Goal: Task Accomplishment & Management: Manage account settings

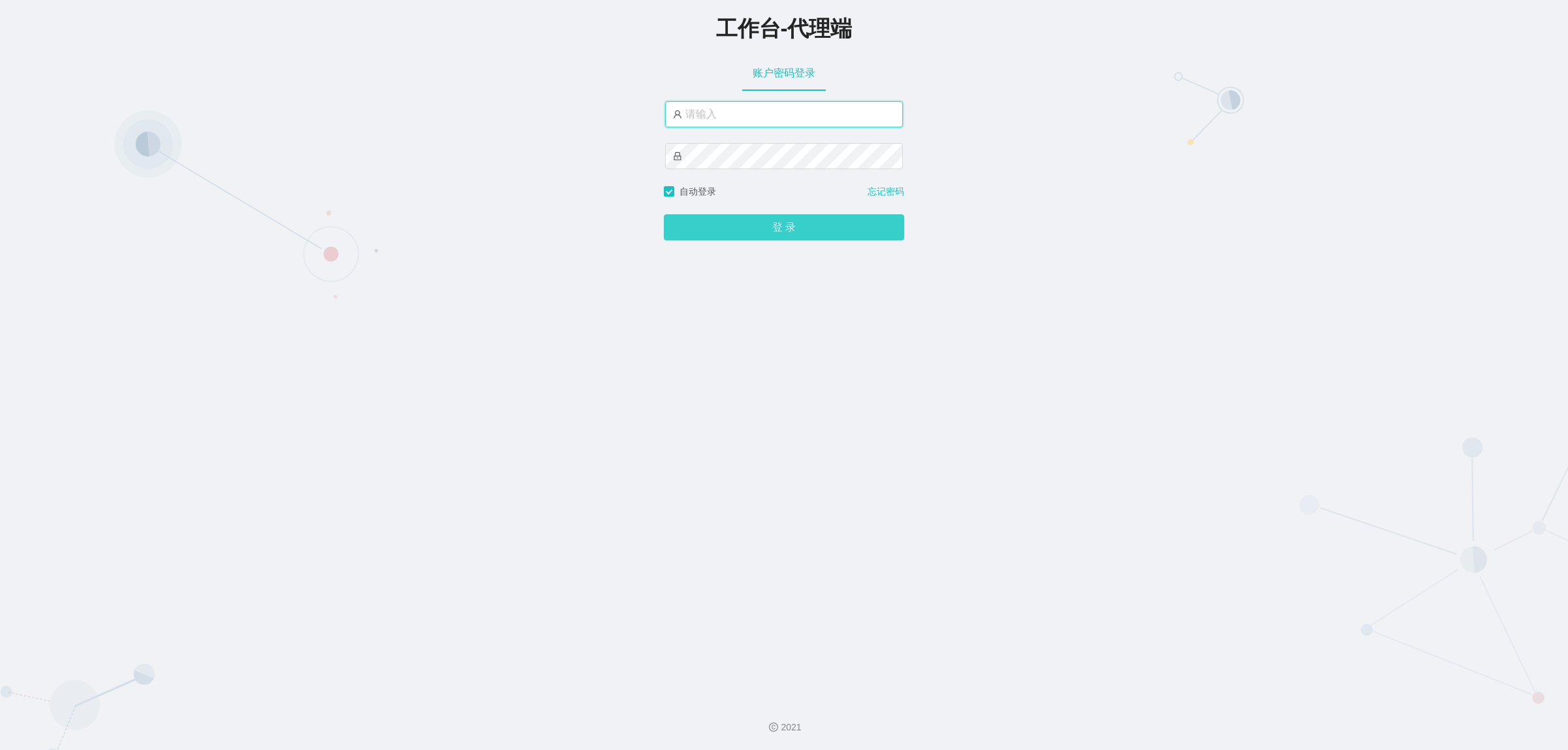
type input "damao"
click at [761, 223] on button "登 录" at bounding box center [784, 227] width 240 height 26
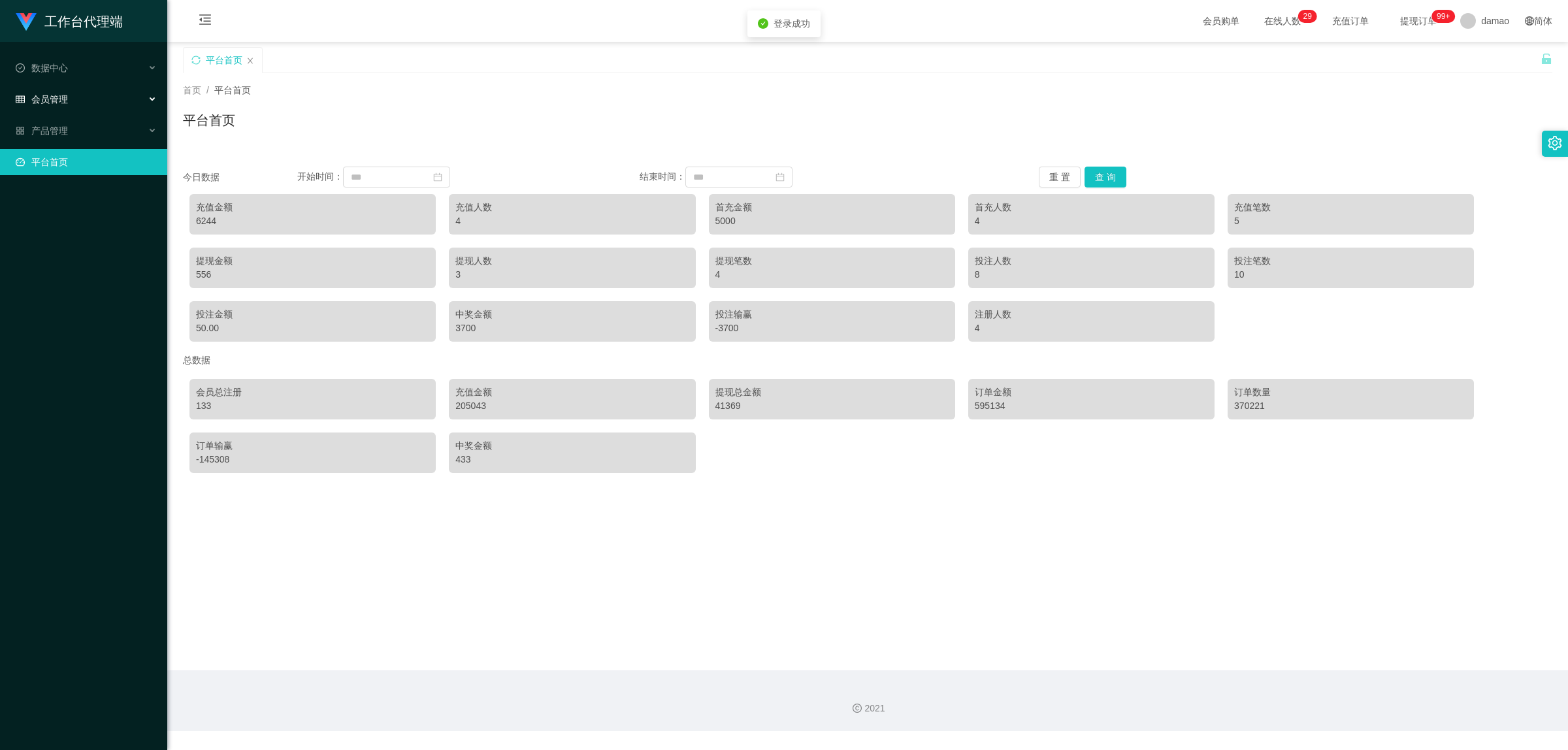
click at [60, 99] on span "会员管理" at bounding box center [42, 99] width 53 height 10
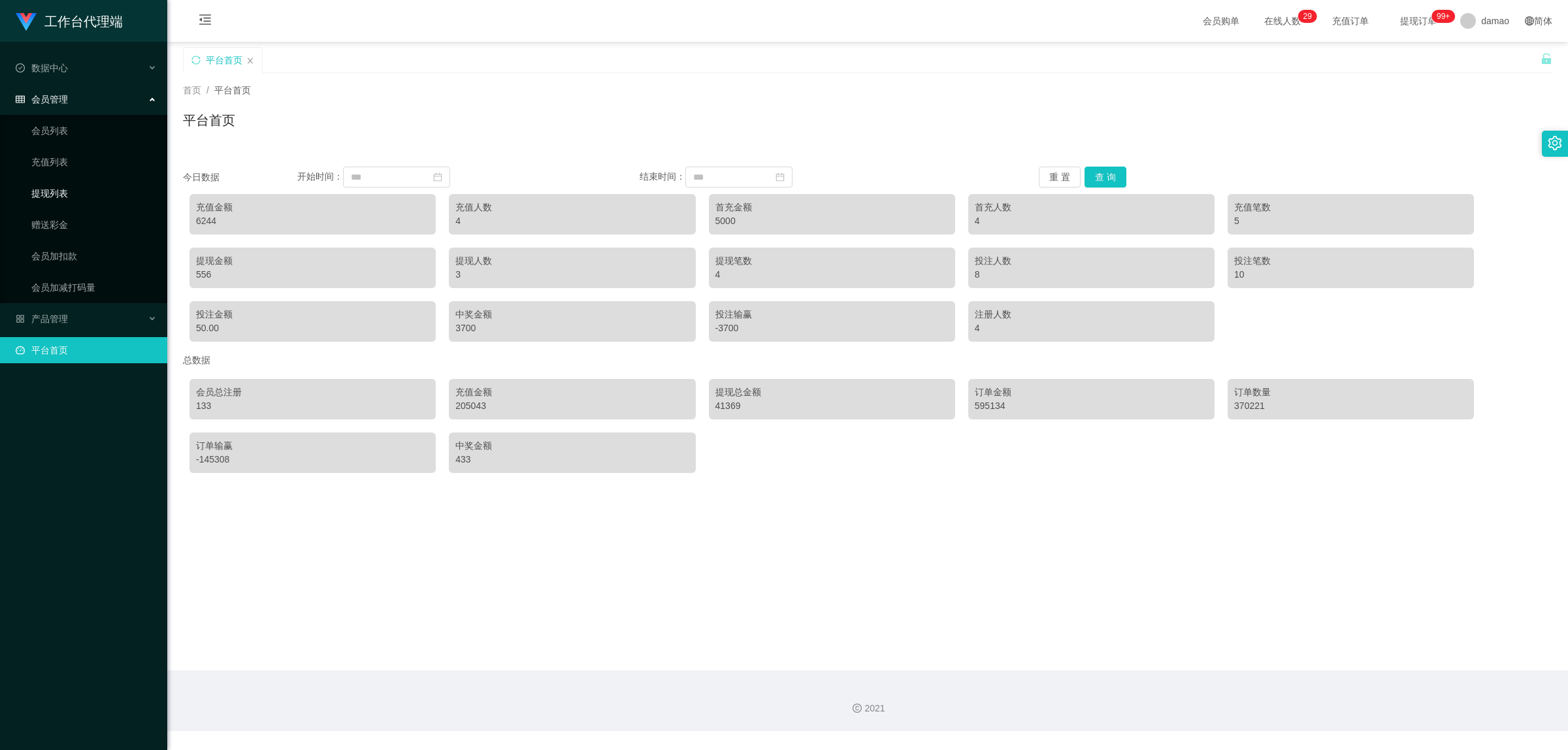
click at [66, 198] on link "提现列表" at bounding box center [93, 193] width 125 height 26
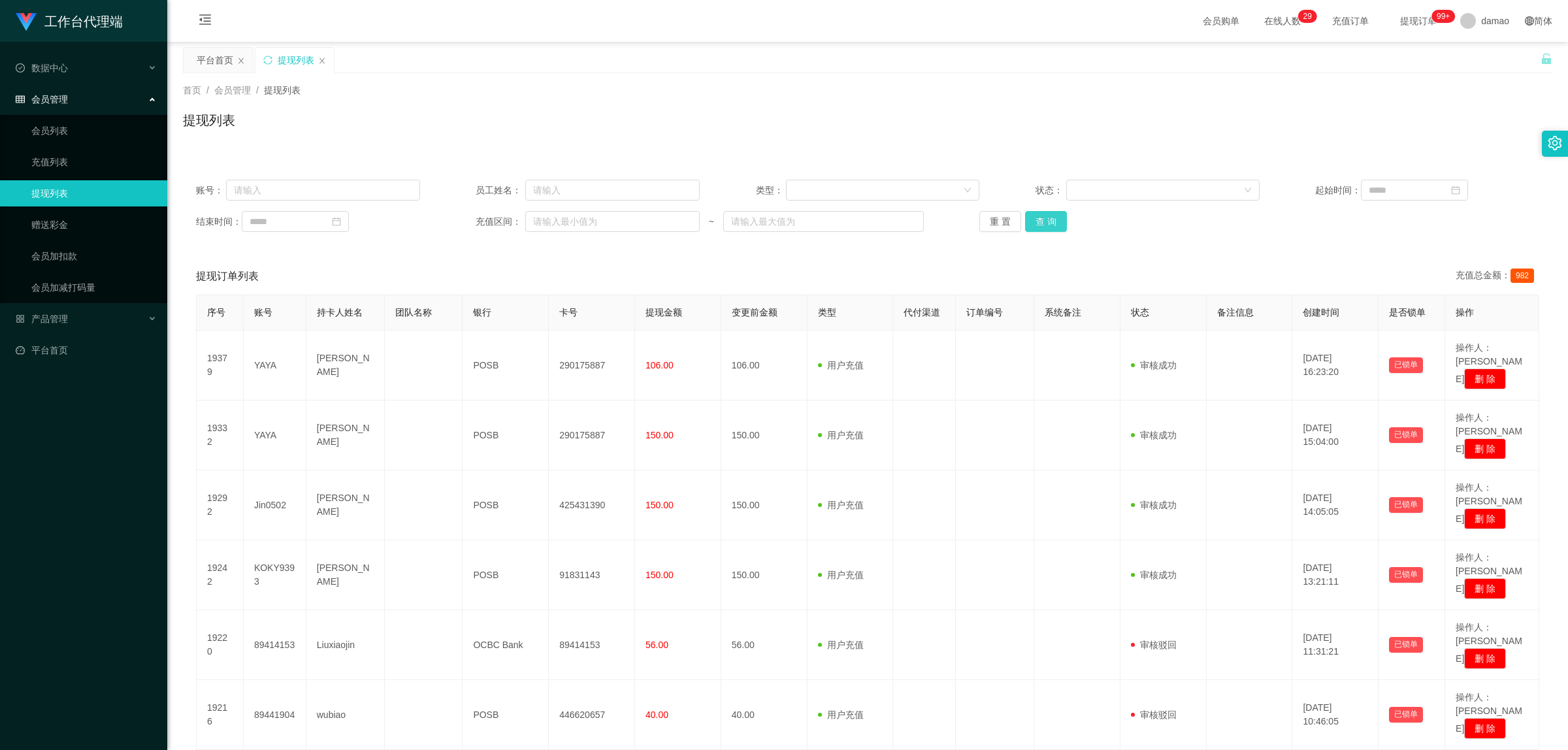
click at [1037, 226] on button "查 询" at bounding box center [1046, 221] width 41 height 21
click at [1046, 226] on button "查 询" at bounding box center [1046, 221] width 41 height 21
click at [1046, 226] on div "重 置 查 询" at bounding box center [1092, 221] width 224 height 21
click at [1046, 226] on button "查 询" at bounding box center [1046, 221] width 41 height 21
click at [1046, 226] on button "查 询" at bounding box center [1053, 221] width 56 height 21
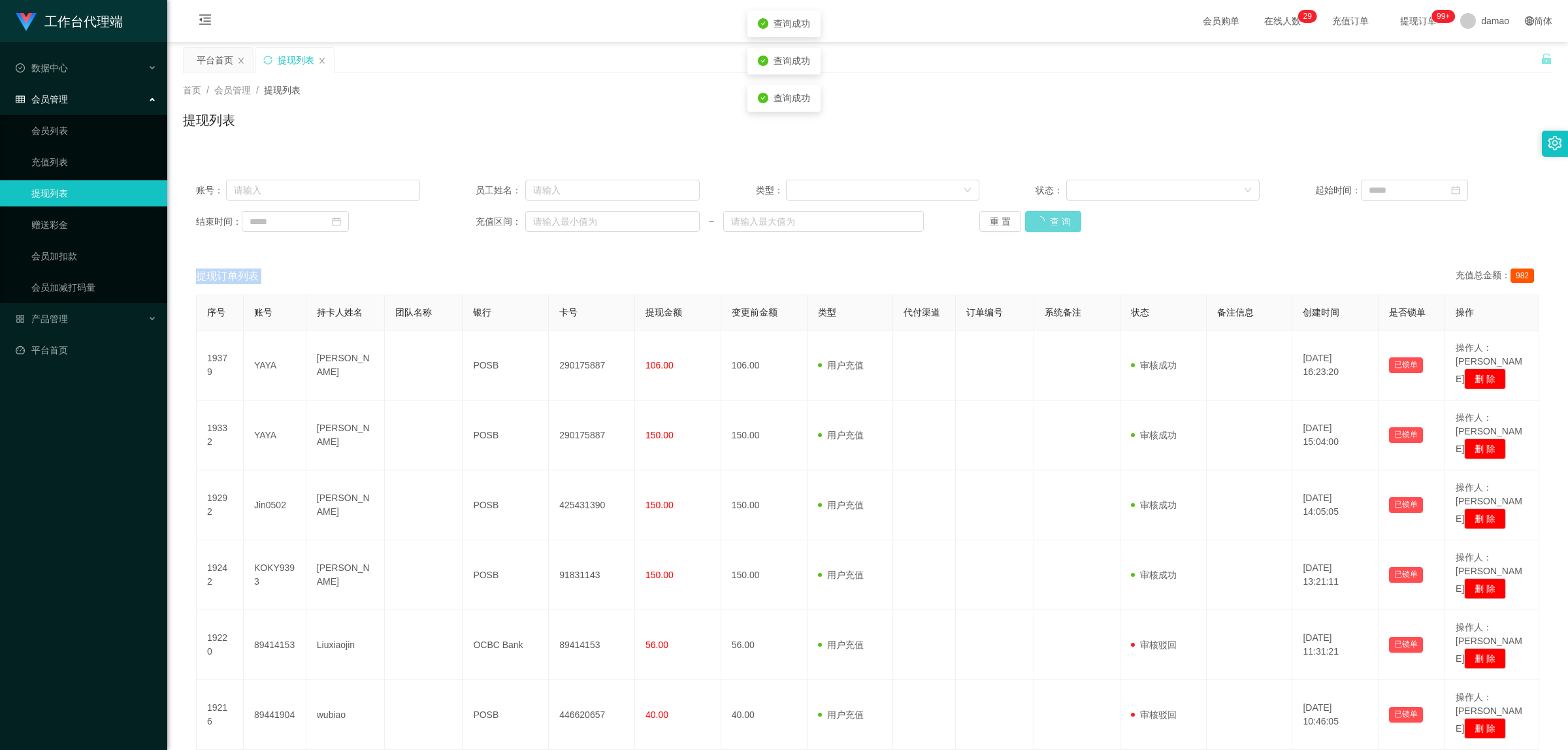
click at [1046, 226] on div "重 置 查 询" at bounding box center [1092, 221] width 224 height 21
click at [1046, 226] on button "查 询" at bounding box center [1046, 221] width 41 height 21
click at [1047, 223] on button "查 询" at bounding box center [1046, 221] width 41 height 21
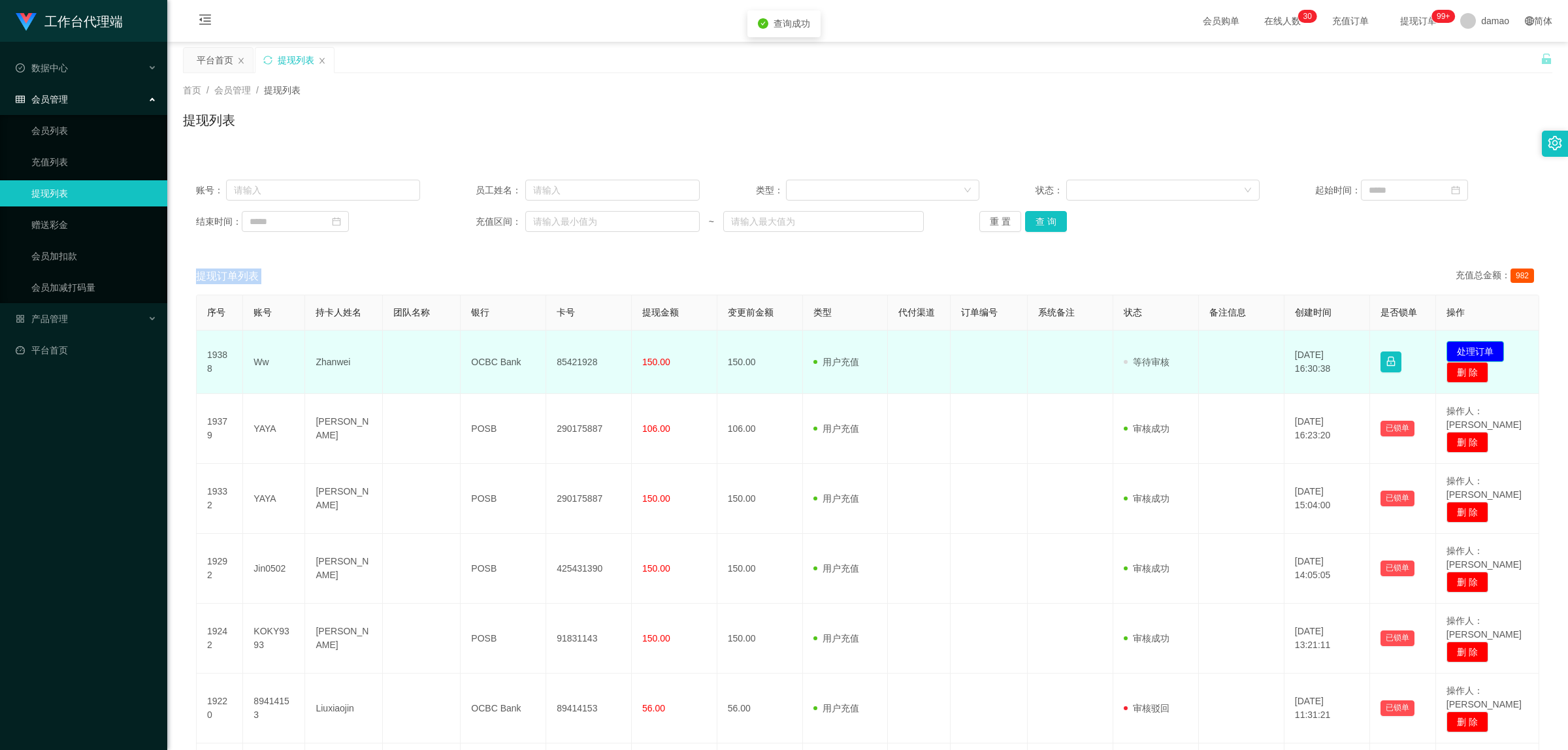
click at [1481, 348] on button "处理订单" at bounding box center [1475, 351] width 57 height 21
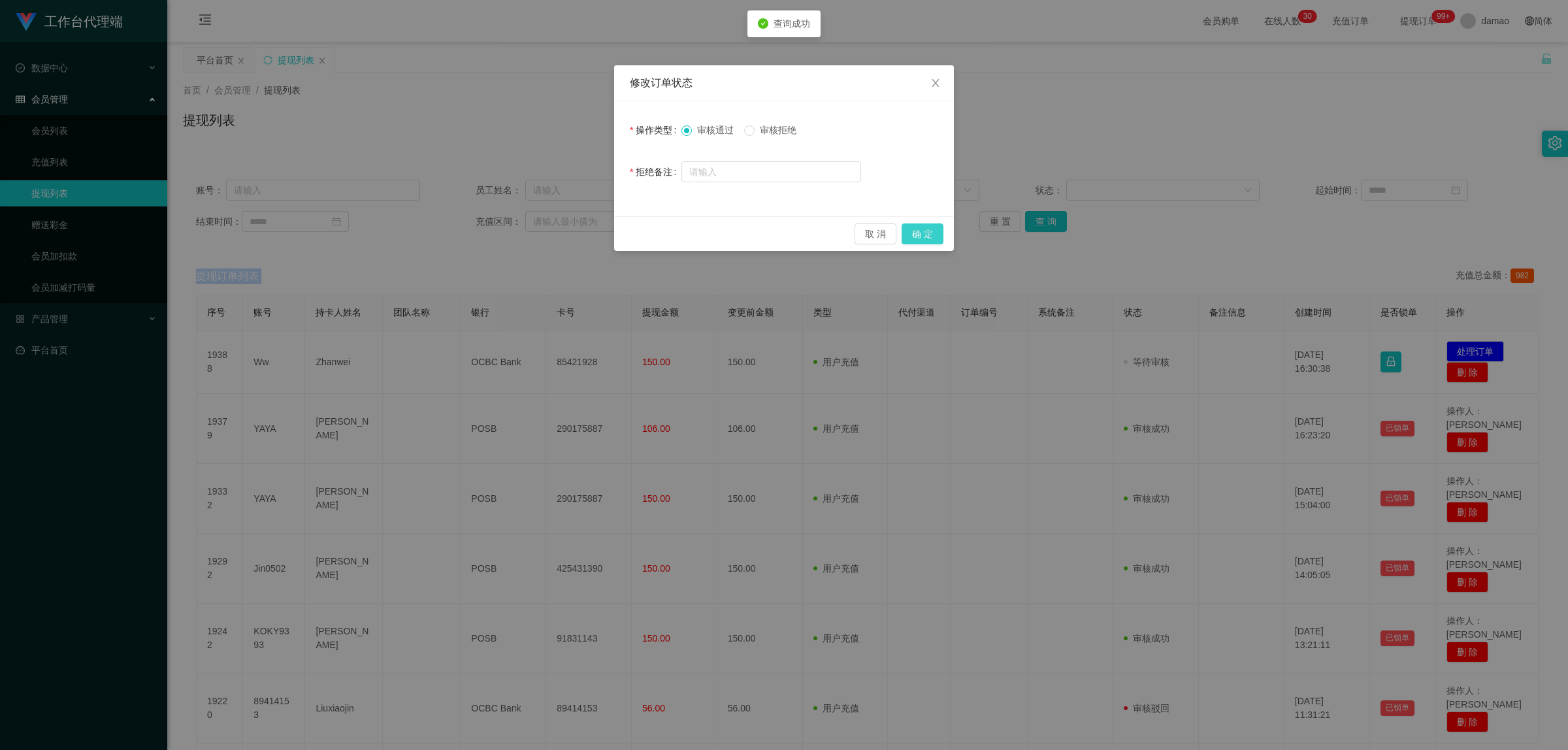
click at [930, 223] on button "确 定" at bounding box center [922, 234] width 41 height 21
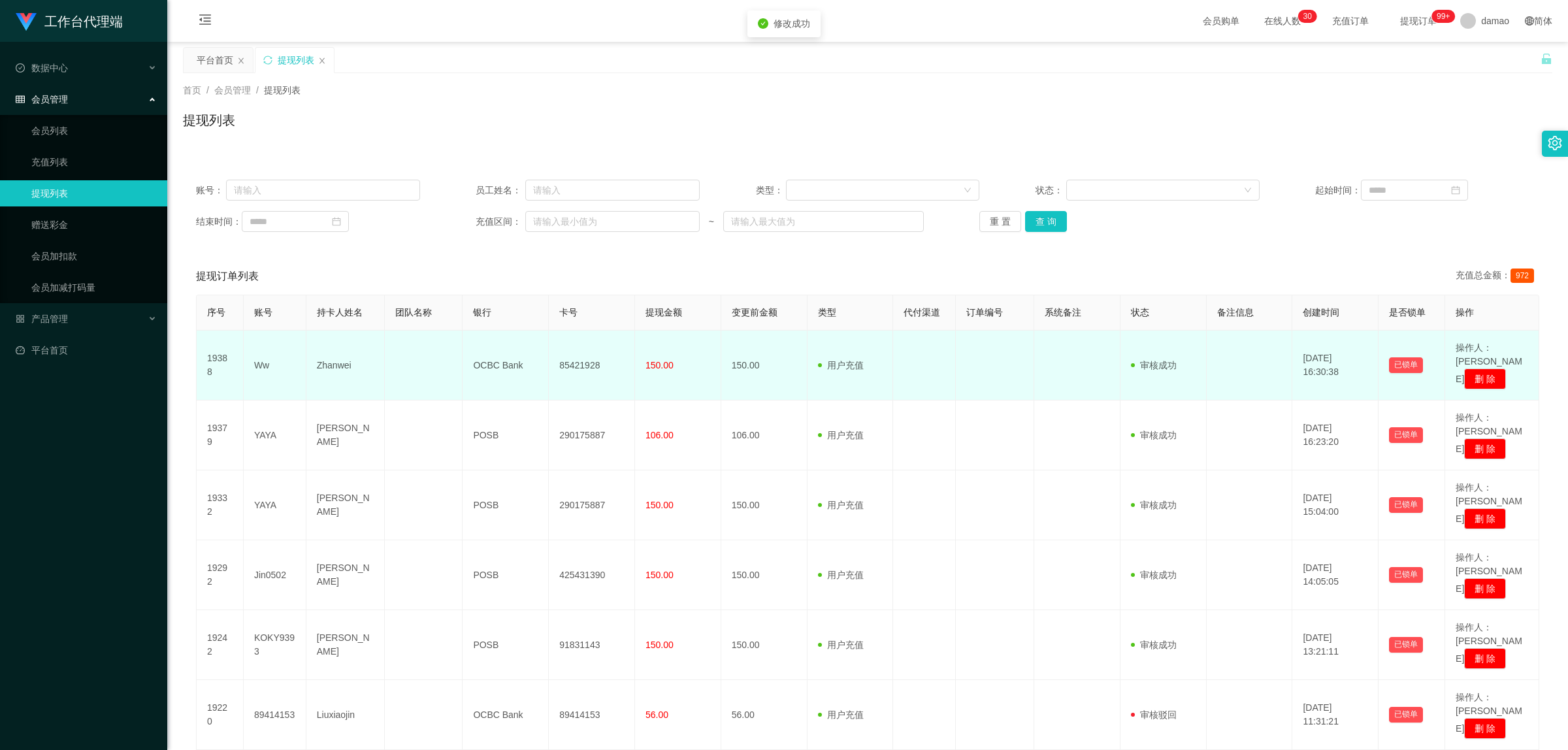
click at [576, 357] on td "85421928" at bounding box center [592, 365] width 86 height 70
copy td "85421928"
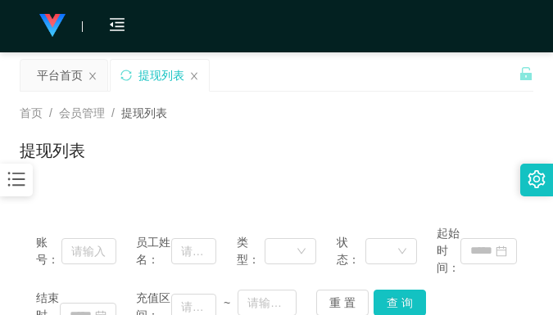
drag, startPoint x: 379, startPoint y: 88, endPoint x: 387, endPoint y: 49, distance: 40.0
click at [378, 84] on div "平台首页 提现列表" at bounding box center [269, 87] width 499 height 57
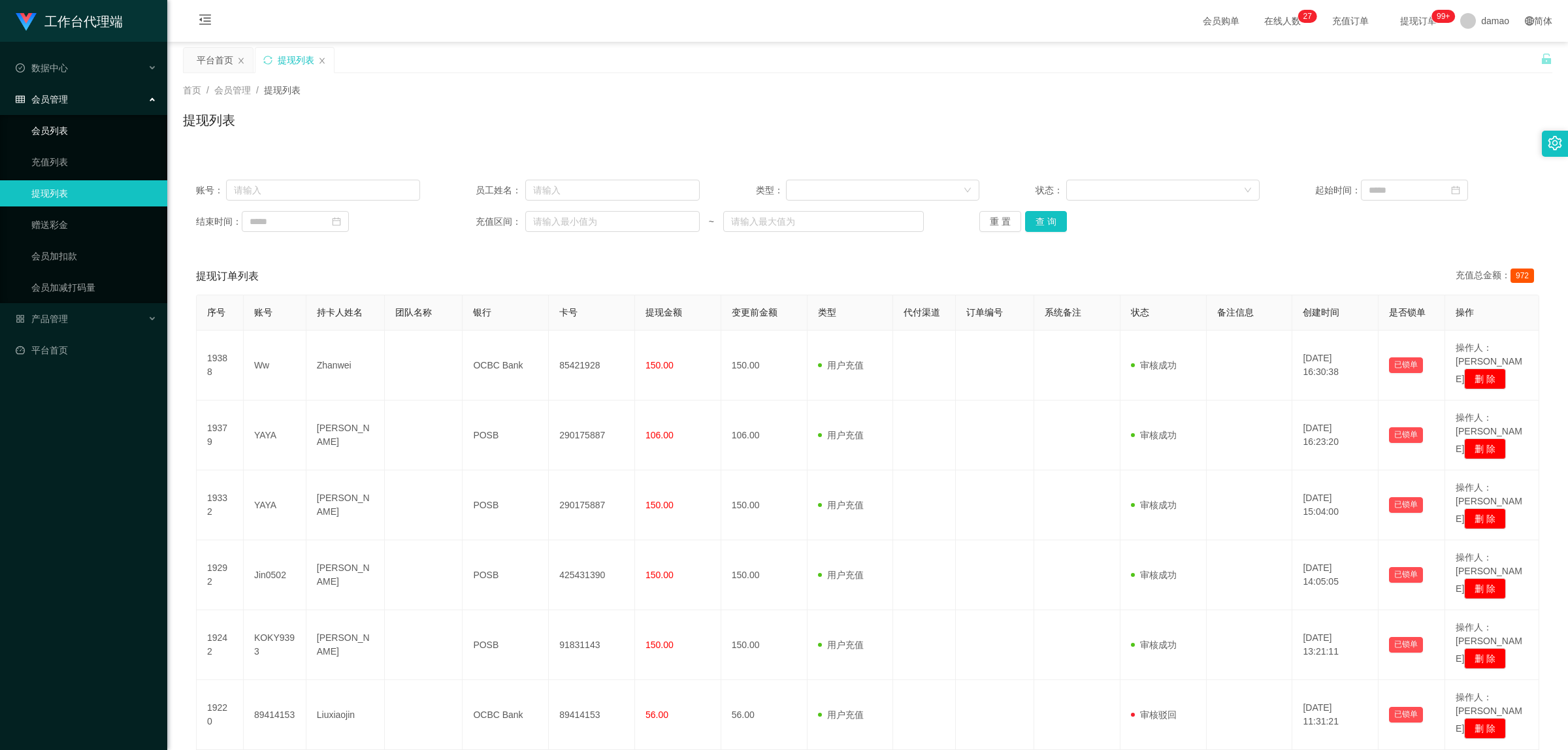
click at [65, 134] on link "会员列表" at bounding box center [93, 130] width 125 height 26
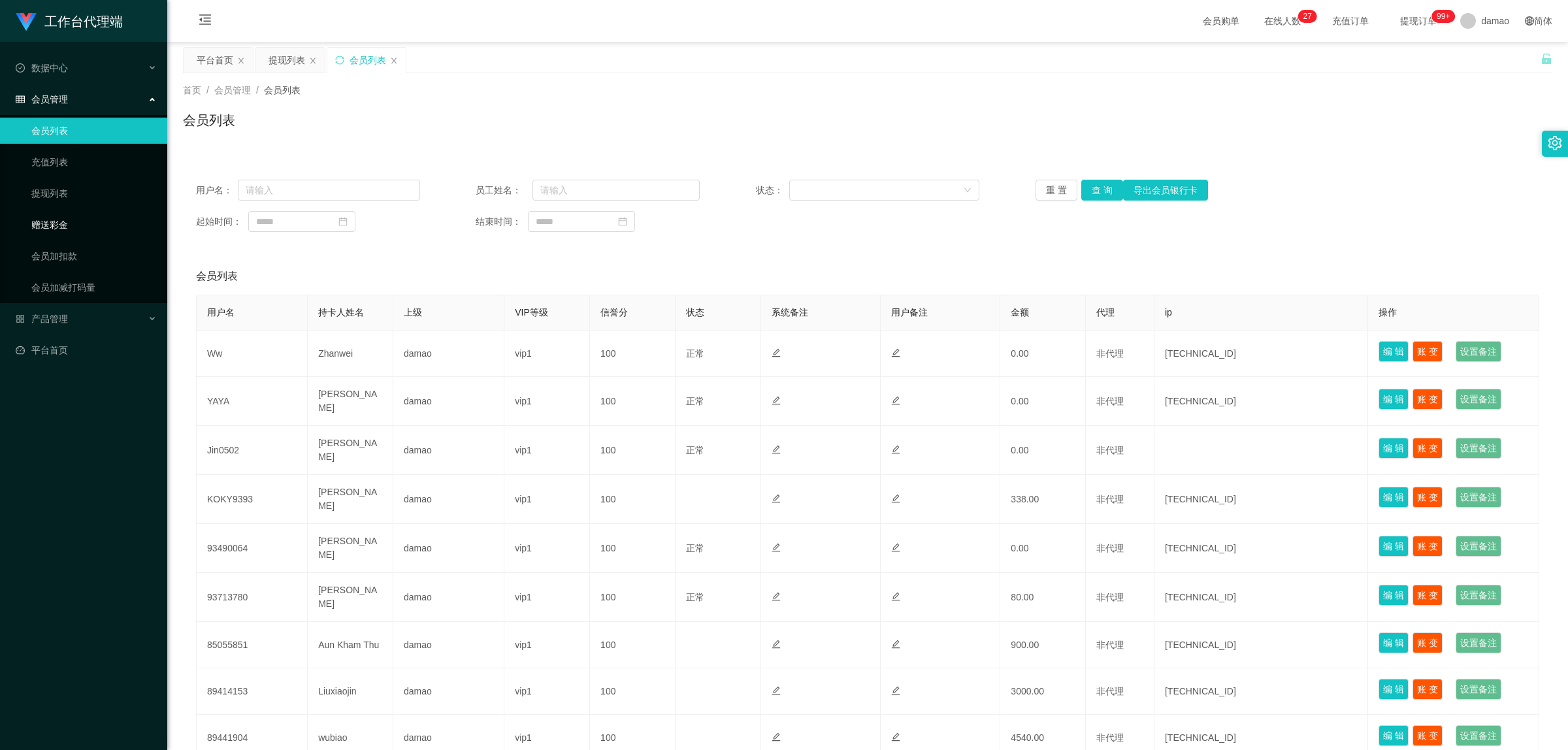
click at [66, 217] on link "赠送彩金" at bounding box center [93, 224] width 125 height 26
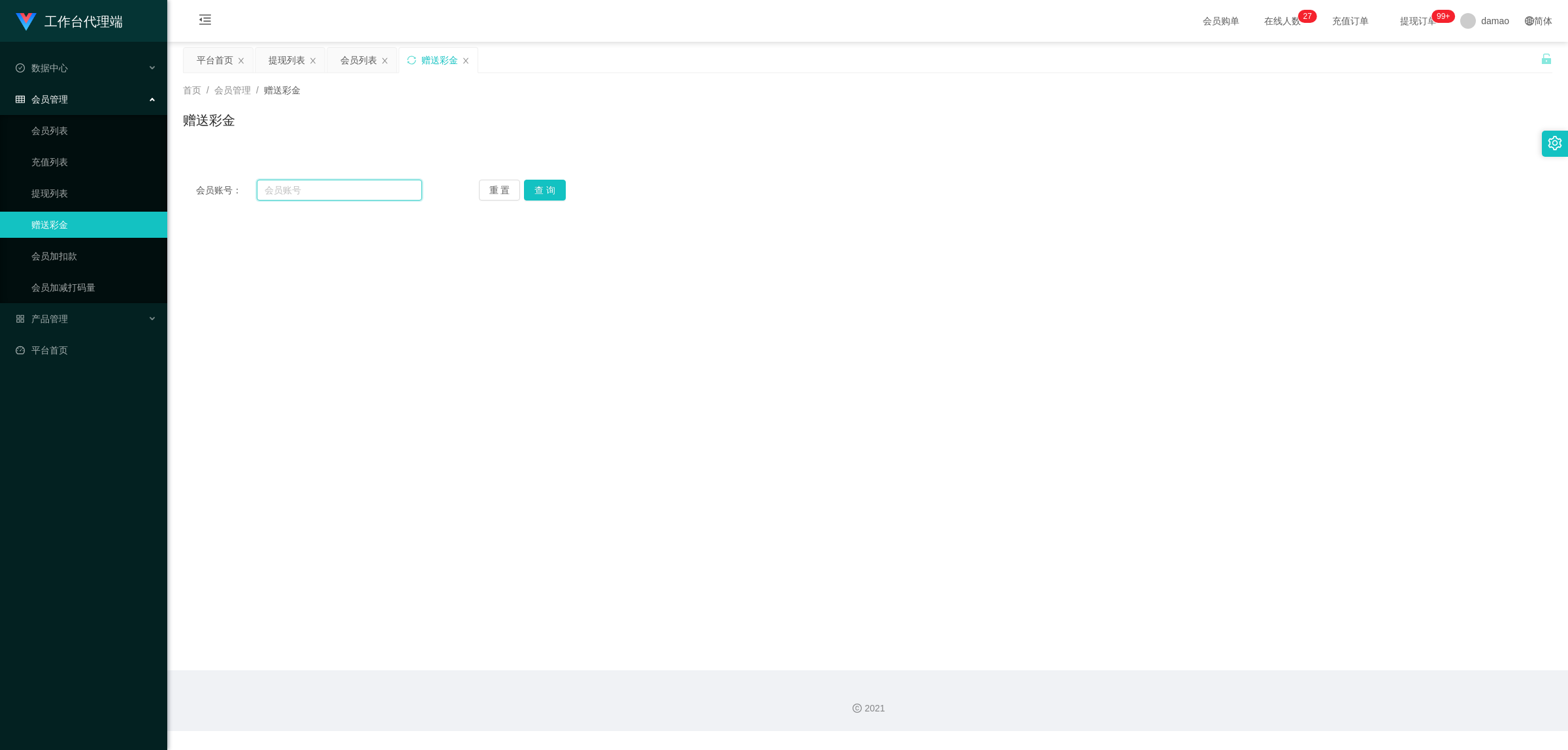
click at [288, 193] on input "text" at bounding box center [339, 190] width 165 height 21
paste input "YAYA"
type input "YAYA"
click at [549, 186] on button "查 询" at bounding box center [545, 190] width 41 height 21
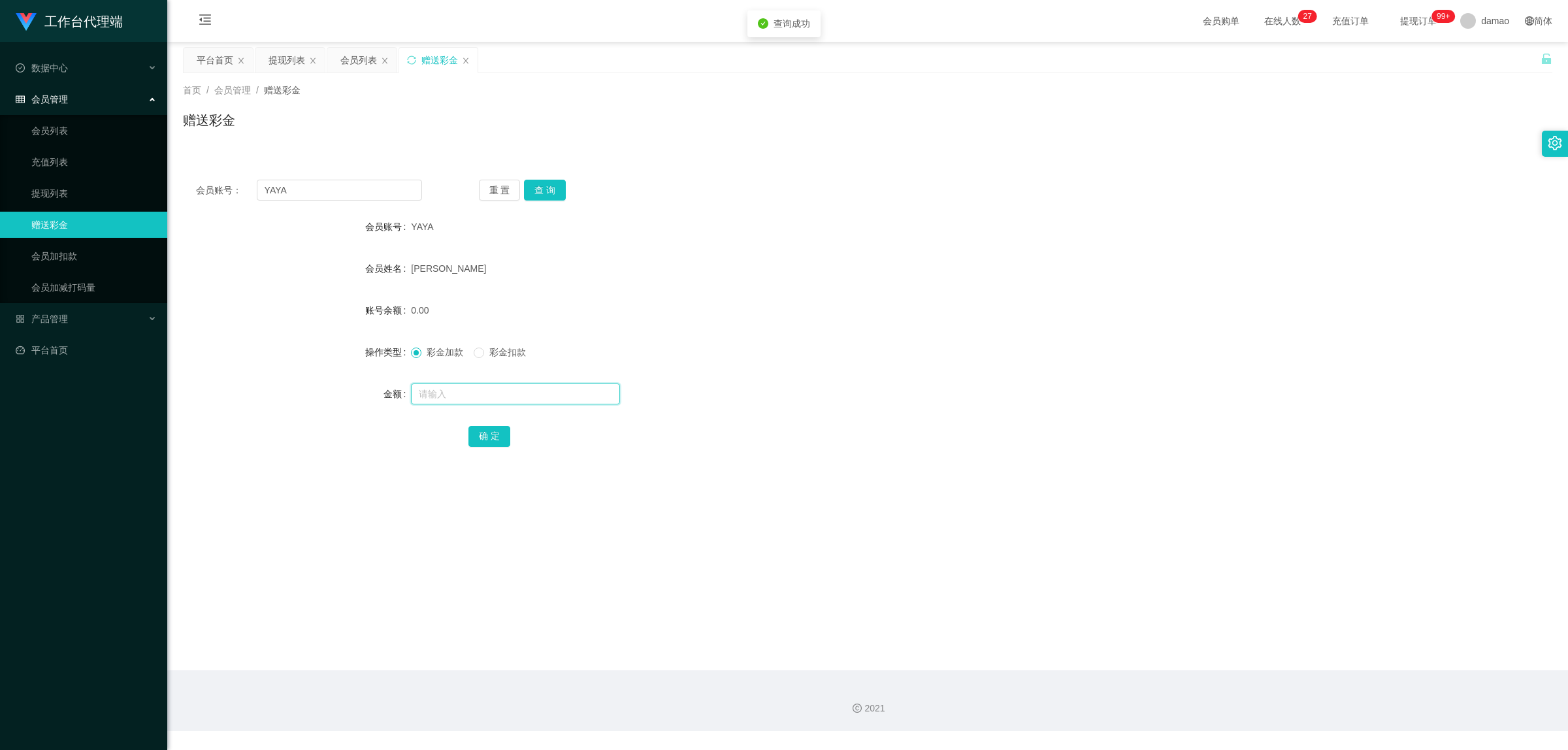
click at [465, 394] on input "text" at bounding box center [515, 394] width 209 height 21
type input "100"
click at [488, 433] on button "确 定" at bounding box center [489, 436] width 41 height 21
click at [66, 131] on link "会员列表" at bounding box center [93, 130] width 125 height 26
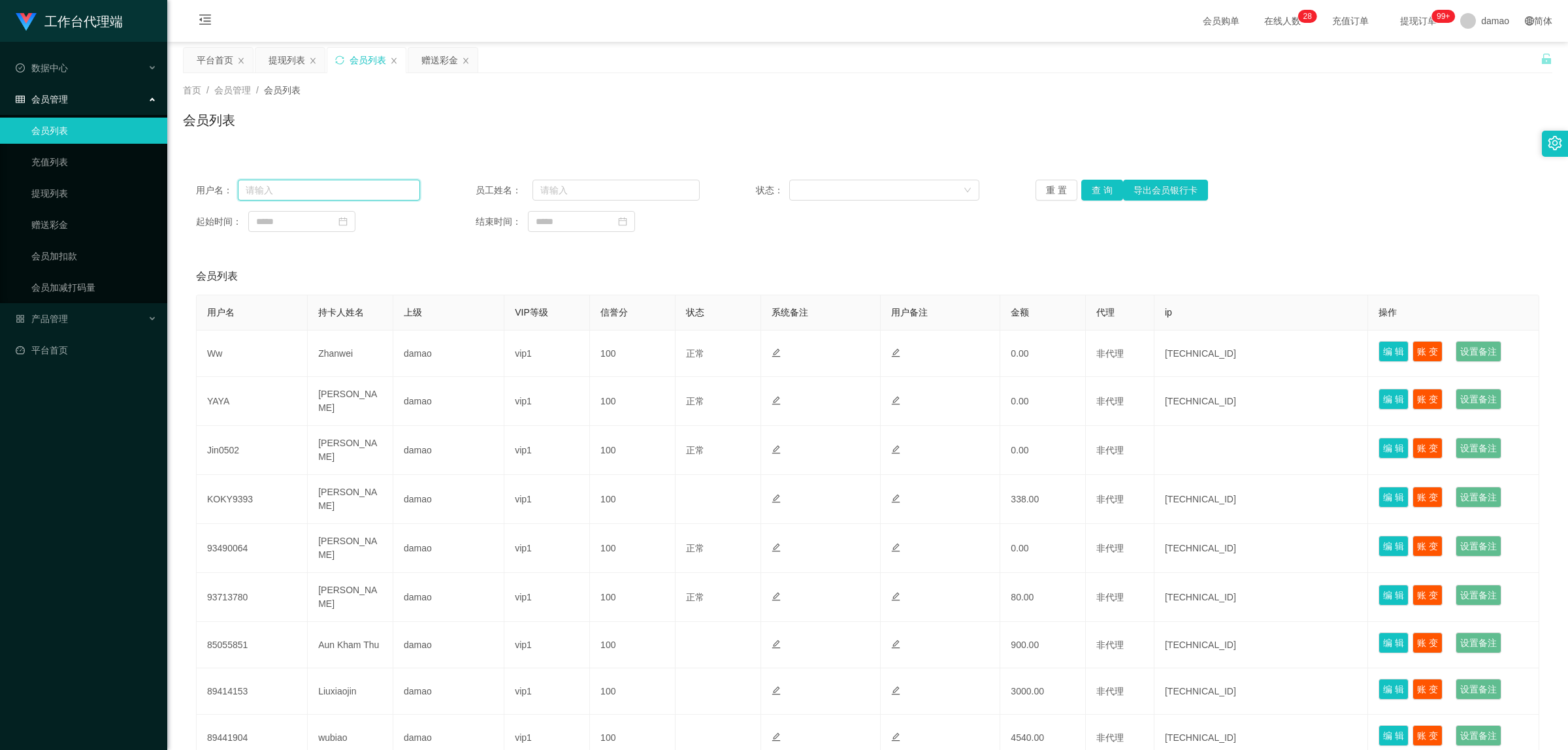
click at [367, 188] on input "text" at bounding box center [329, 190] width 182 height 21
paste input "YAYA"
type input "YAYA"
click at [1100, 186] on button "查 询" at bounding box center [1102, 190] width 41 height 21
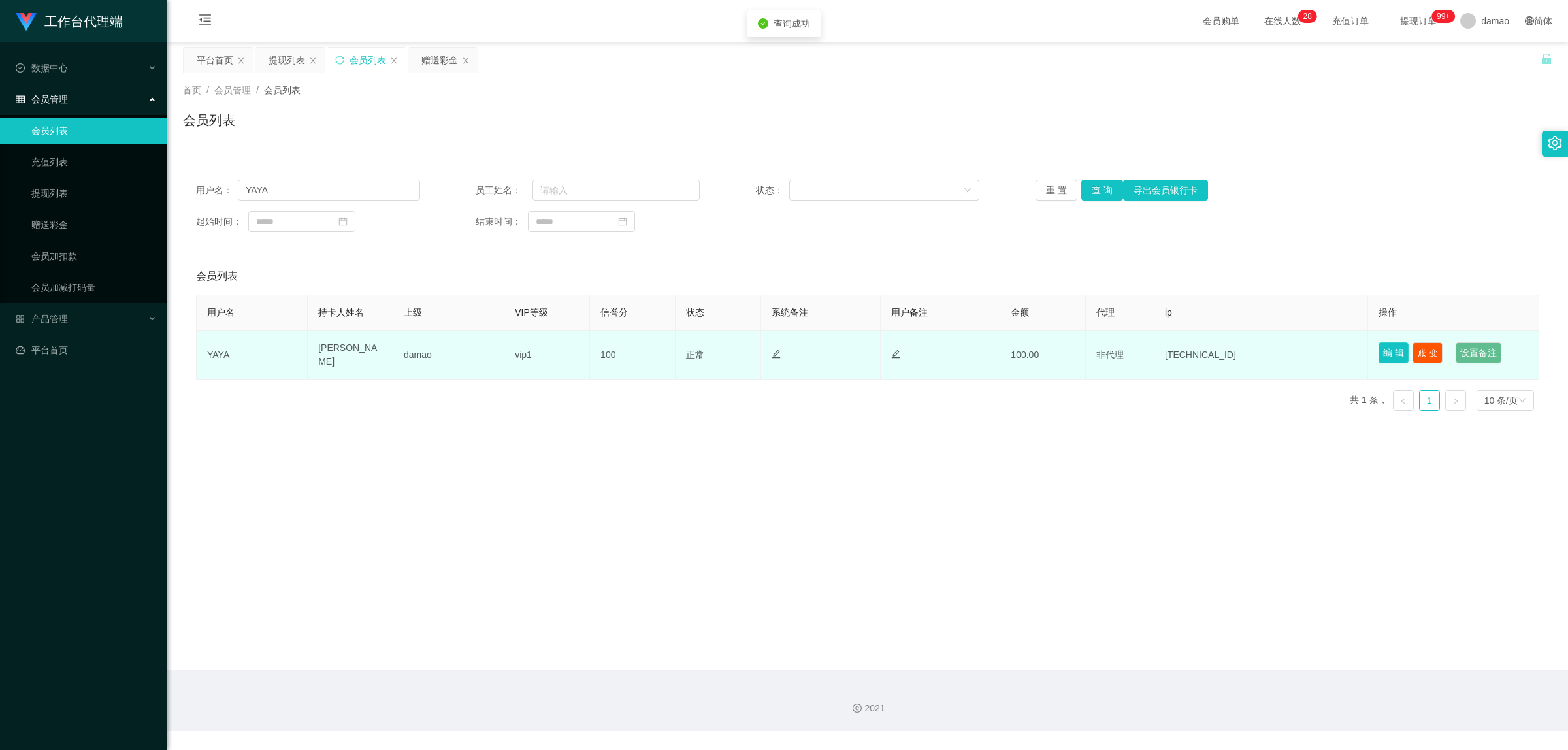
click at [1391, 352] on button "编 辑" at bounding box center [1394, 353] width 30 height 21
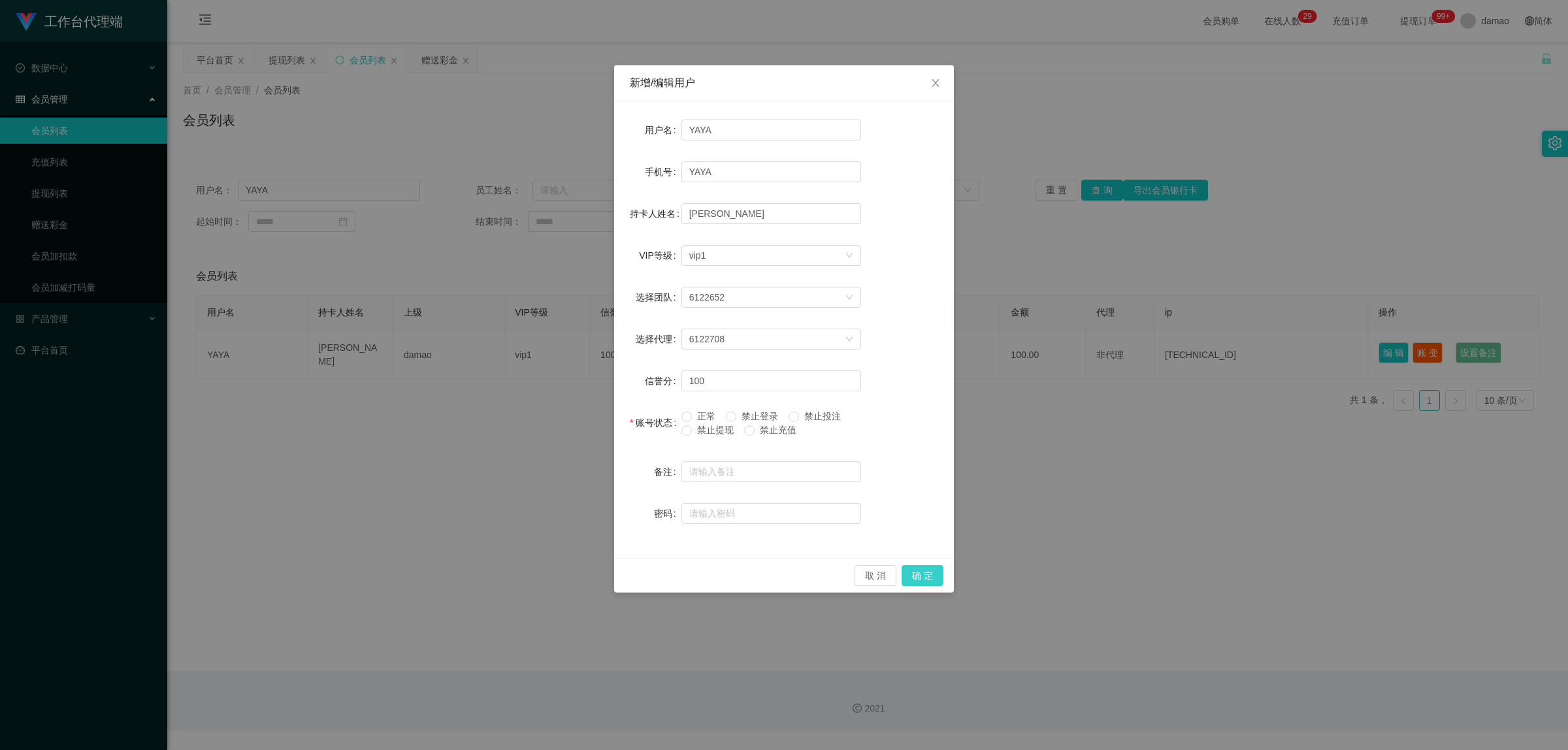
click at [923, 572] on button "确 定" at bounding box center [922, 575] width 41 height 21
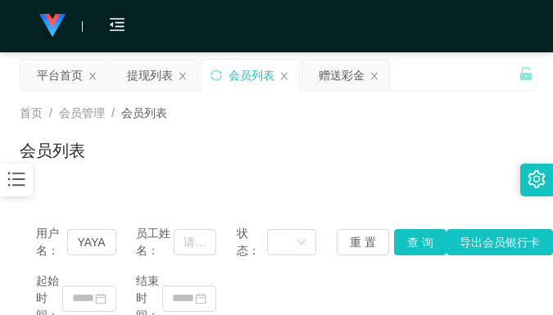
click at [415, 123] on div "首页 / 会员管理 / 会员列表 / 会员列表" at bounding box center [276, 140] width 513 height 71
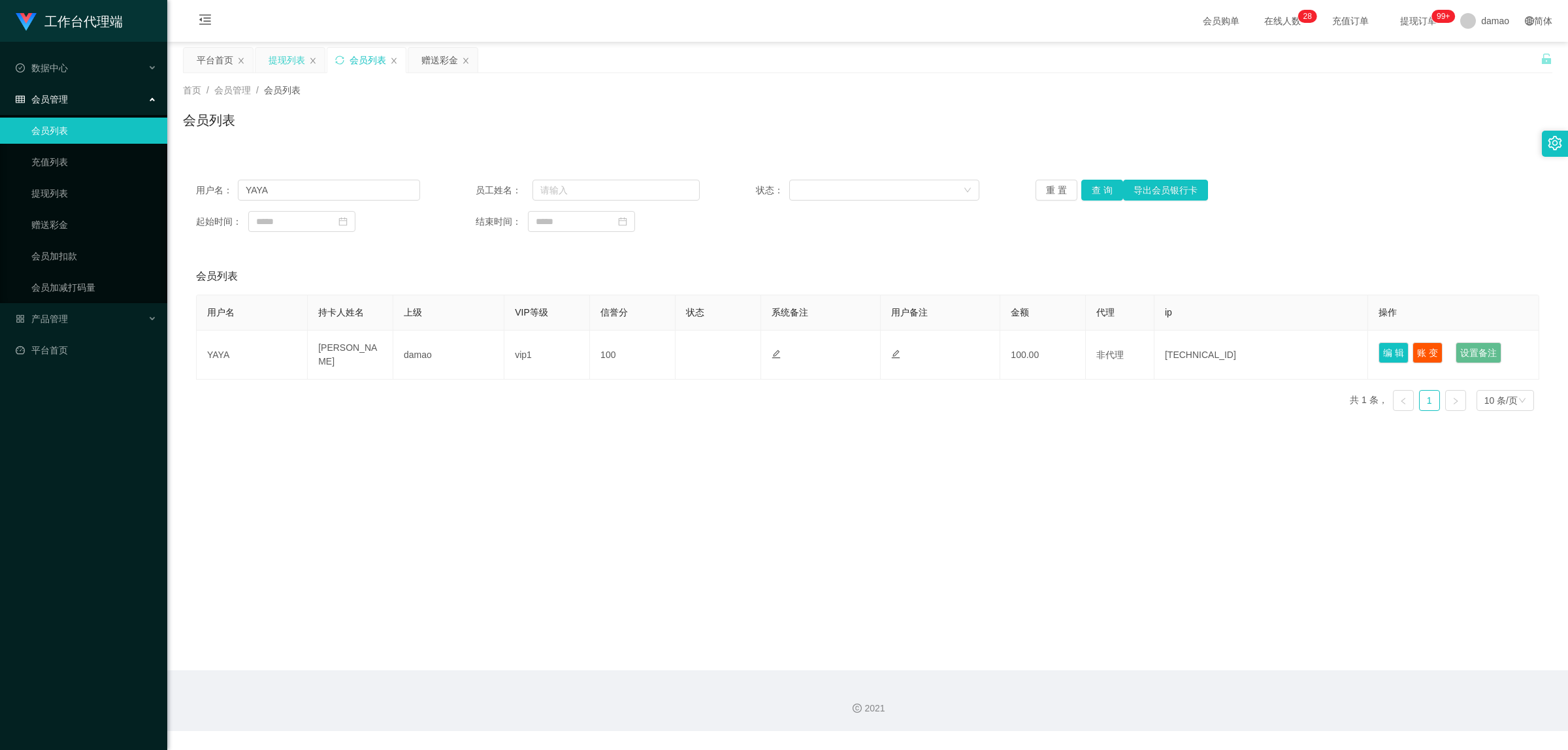
click at [279, 61] on div "提现列表" at bounding box center [287, 60] width 37 height 25
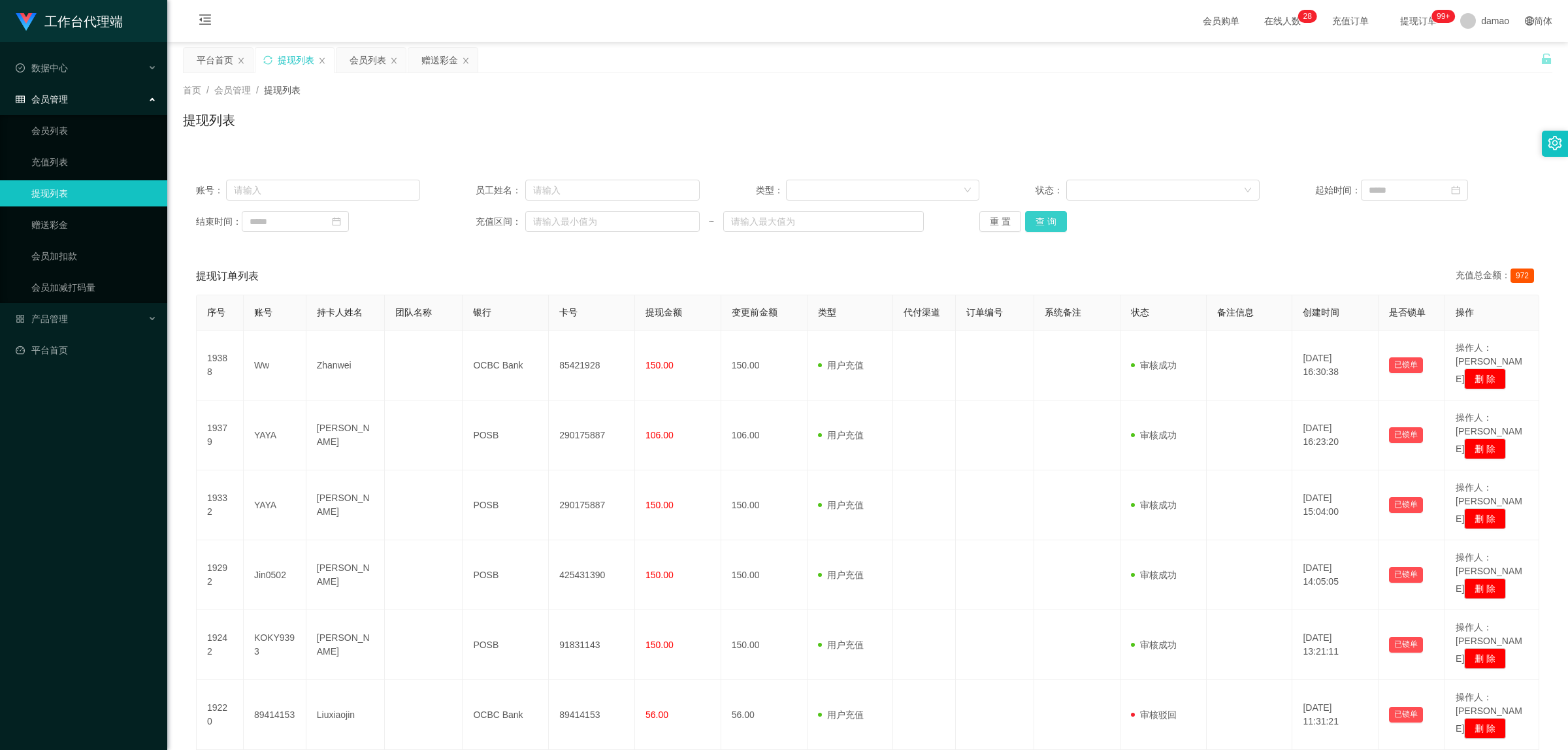
click at [1047, 224] on button "查 询" at bounding box center [1046, 221] width 41 height 21
click at [1047, 224] on div "重 置 查 询" at bounding box center [1092, 221] width 224 height 21
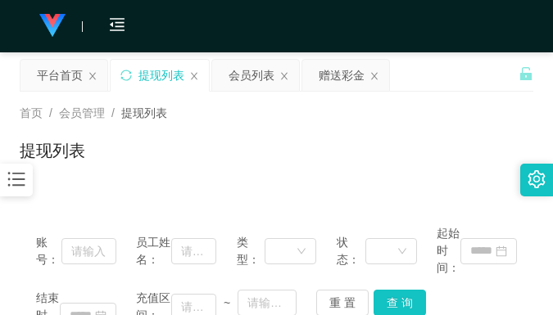
drag, startPoint x: 414, startPoint y: 160, endPoint x: 423, endPoint y: 143, distance: 18.7
click at [414, 160] on div "提现列表" at bounding box center [276, 157] width 513 height 38
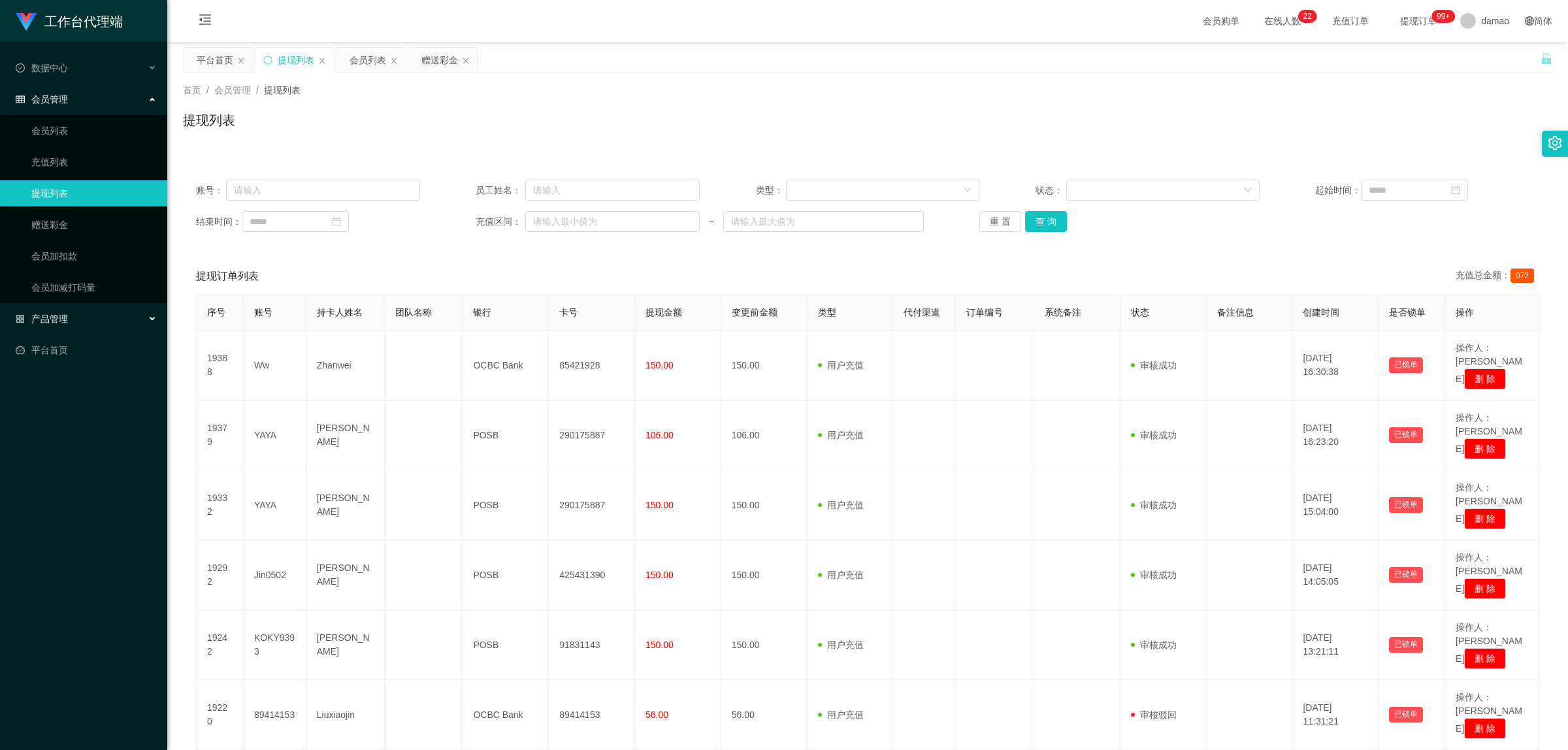
click at [67, 315] on span "产品管理" at bounding box center [42, 318] width 53 height 10
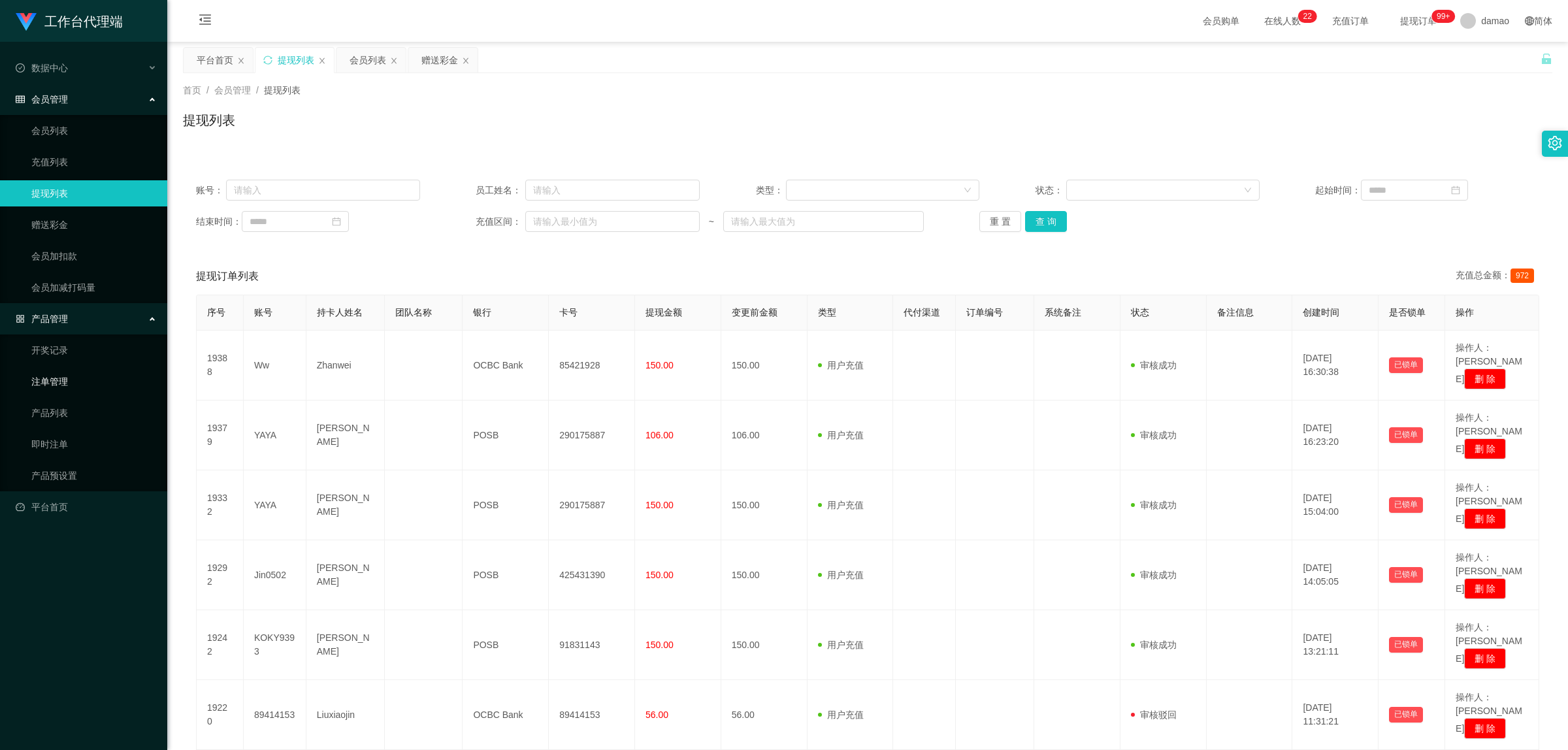
click at [75, 374] on link "注单管理" at bounding box center [93, 381] width 125 height 26
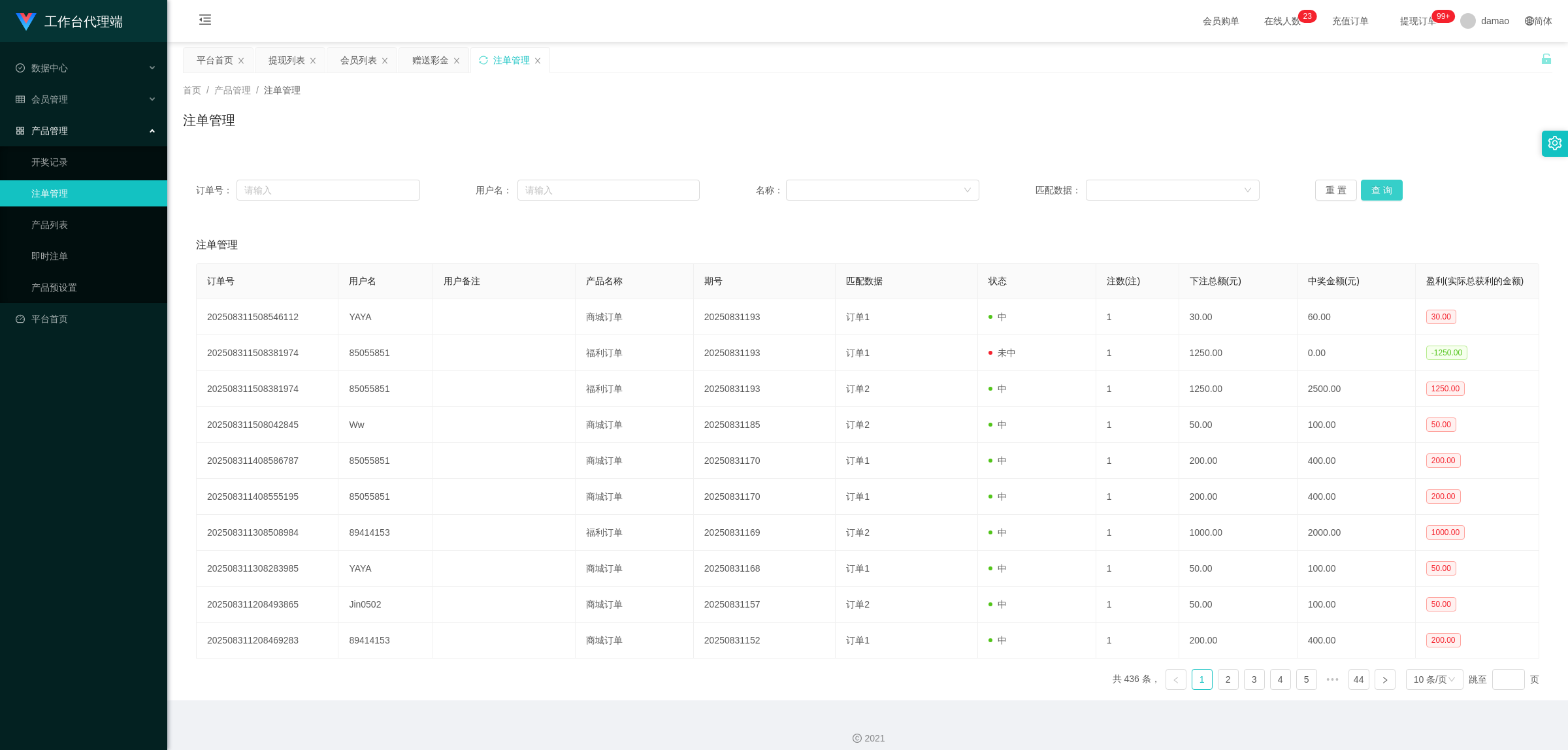
click at [1379, 188] on button "查 询" at bounding box center [1382, 190] width 41 height 21
click at [1377, 188] on button "查 询" at bounding box center [1382, 190] width 41 height 21
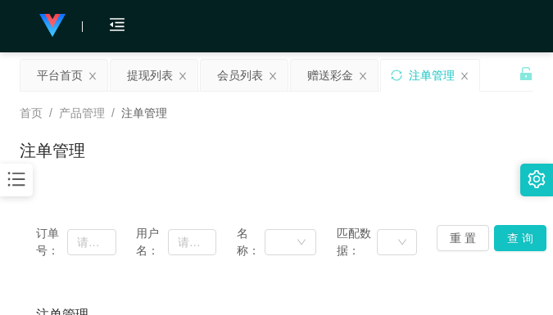
click at [240, 161] on div "注单管理" at bounding box center [276, 157] width 513 height 38
drag, startPoint x: 400, startPoint y: 165, endPoint x: 389, endPoint y: 164, distance: 10.7
click at [400, 164] on div "注单管理" at bounding box center [276, 157] width 513 height 38
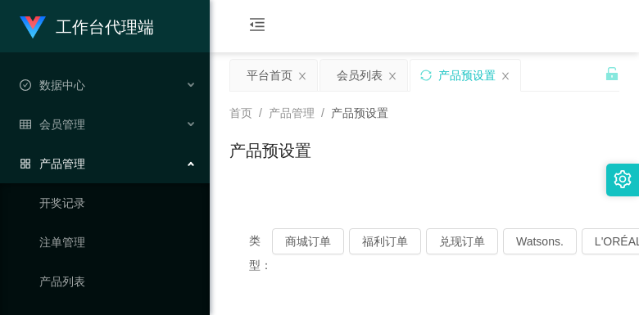
click at [495, 20] on div "会员购单 在线人数 0 1 2 3 4 5 6 7 8 9 0 1 2 3 4 5 6 7 8 9 0 1 2 3 4 5 6 7 8 9 0 1 2 3 4…" at bounding box center [424, 26] width 429 height 53
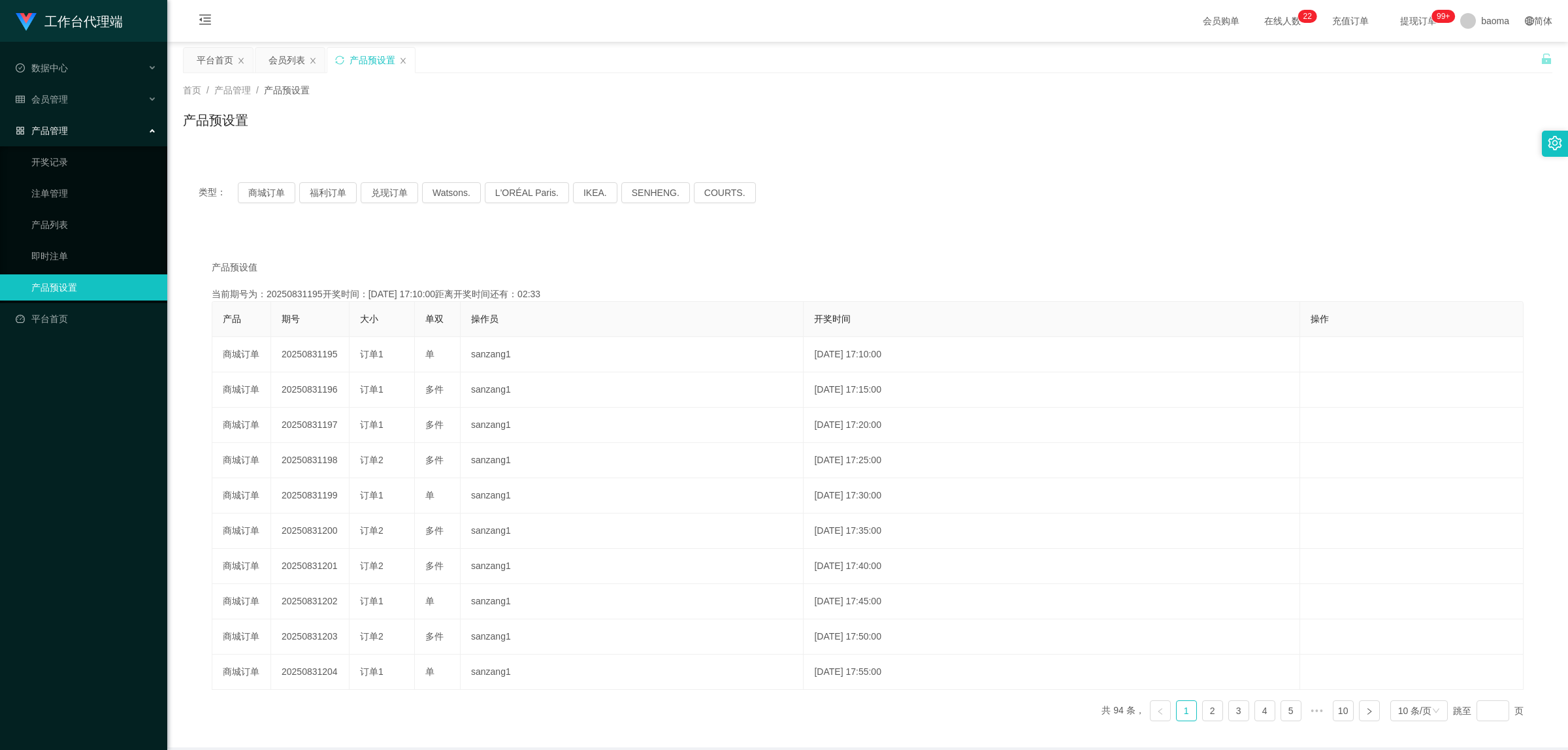
click at [78, 251] on link "产品预设置" at bounding box center [93, 287] width 125 height 26
click at [56, 191] on link "注单管理" at bounding box center [93, 193] width 125 height 26
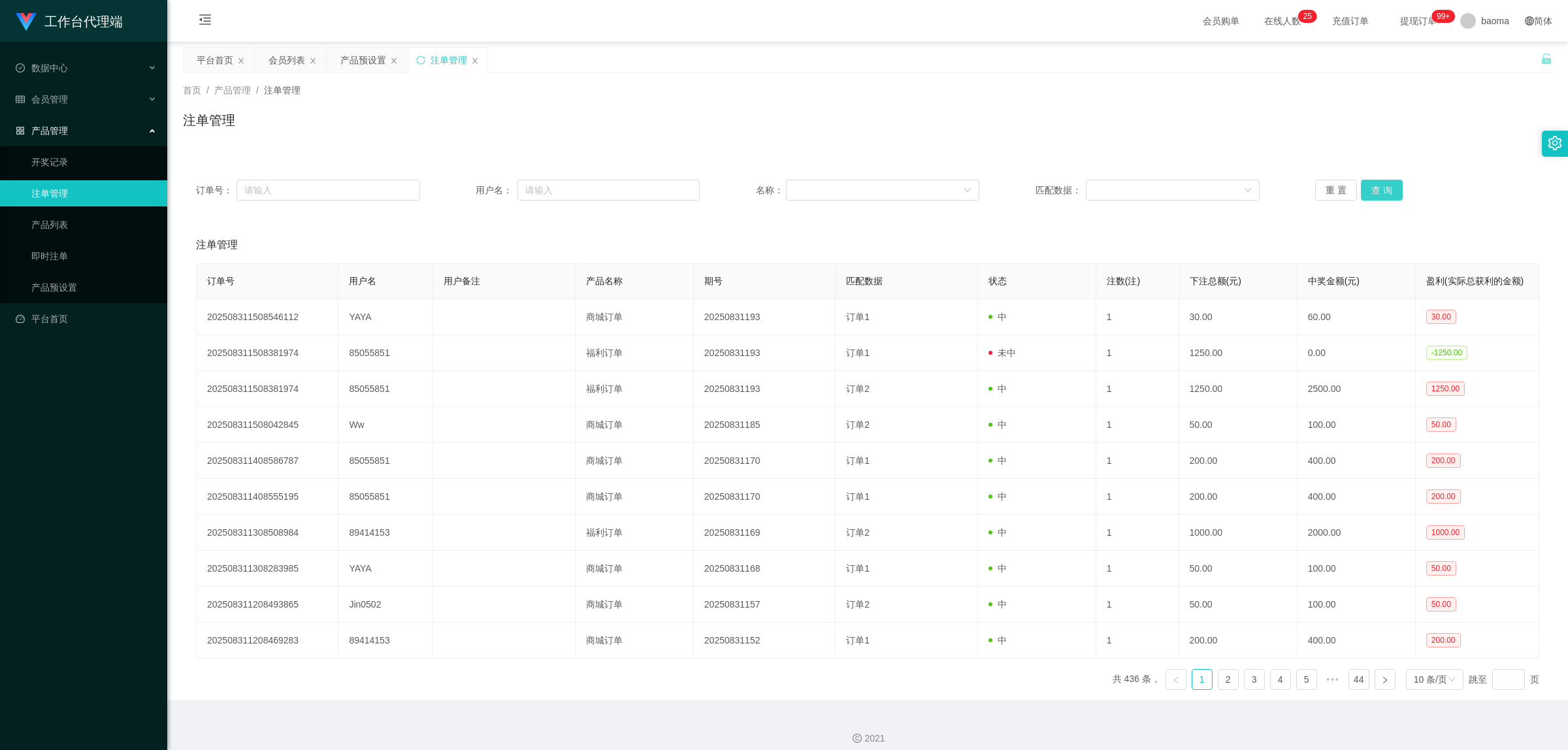
click at [509, 188] on button "查 询" at bounding box center [1382, 190] width 41 height 21
click at [509, 188] on button "查 询" at bounding box center [1382, 190] width 41 height 21
click at [509, 188] on div "重 置 查 询" at bounding box center [1427, 190] width 224 height 21
click at [509, 188] on button "查 询" at bounding box center [1382, 190] width 41 height 21
click at [509, 188] on div "重 置 查 询" at bounding box center [1427, 190] width 224 height 21
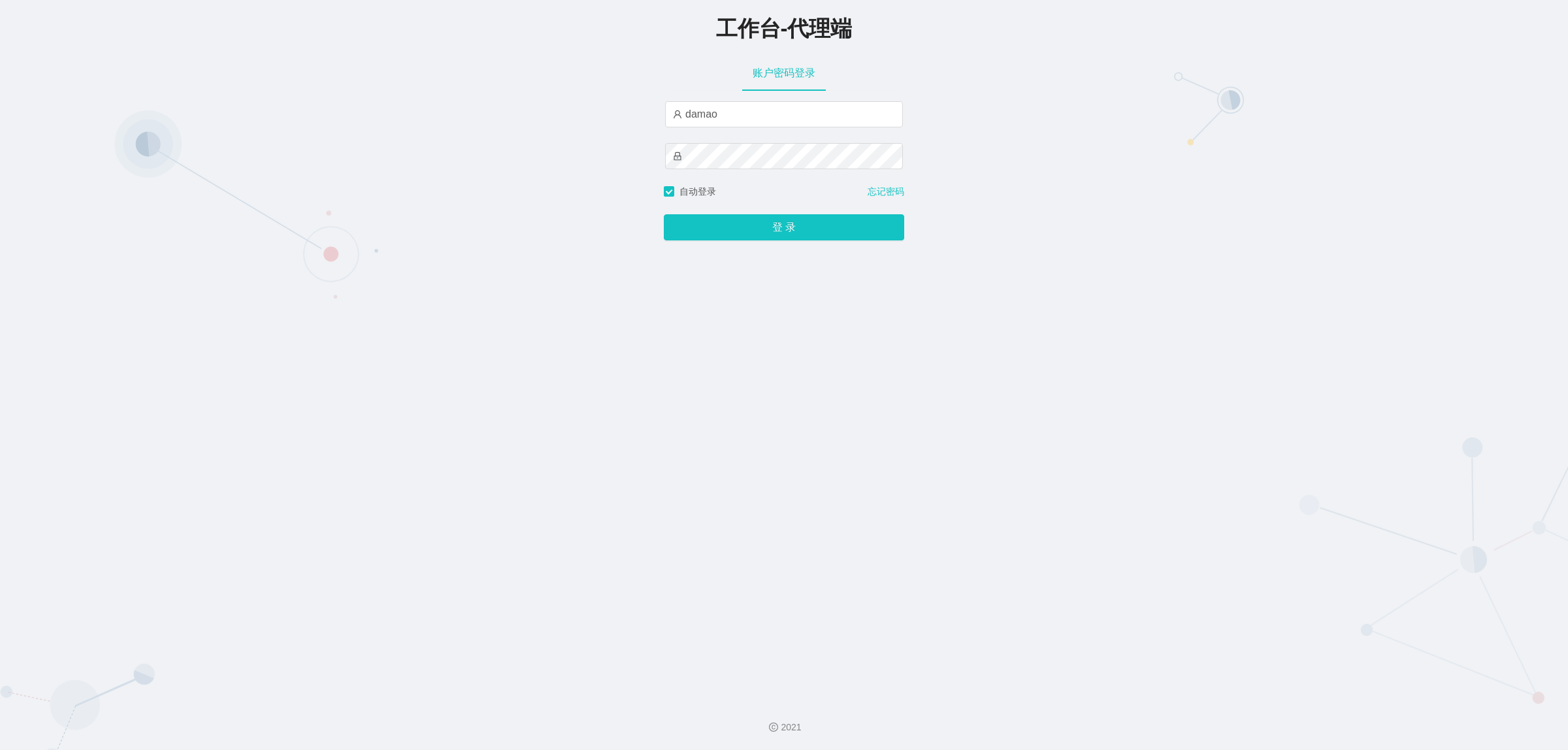
type input "baoma"
drag, startPoint x: 781, startPoint y: 235, endPoint x: 759, endPoint y: 213, distance: 31.1
click at [781, 235] on button "登 录" at bounding box center [784, 227] width 240 height 26
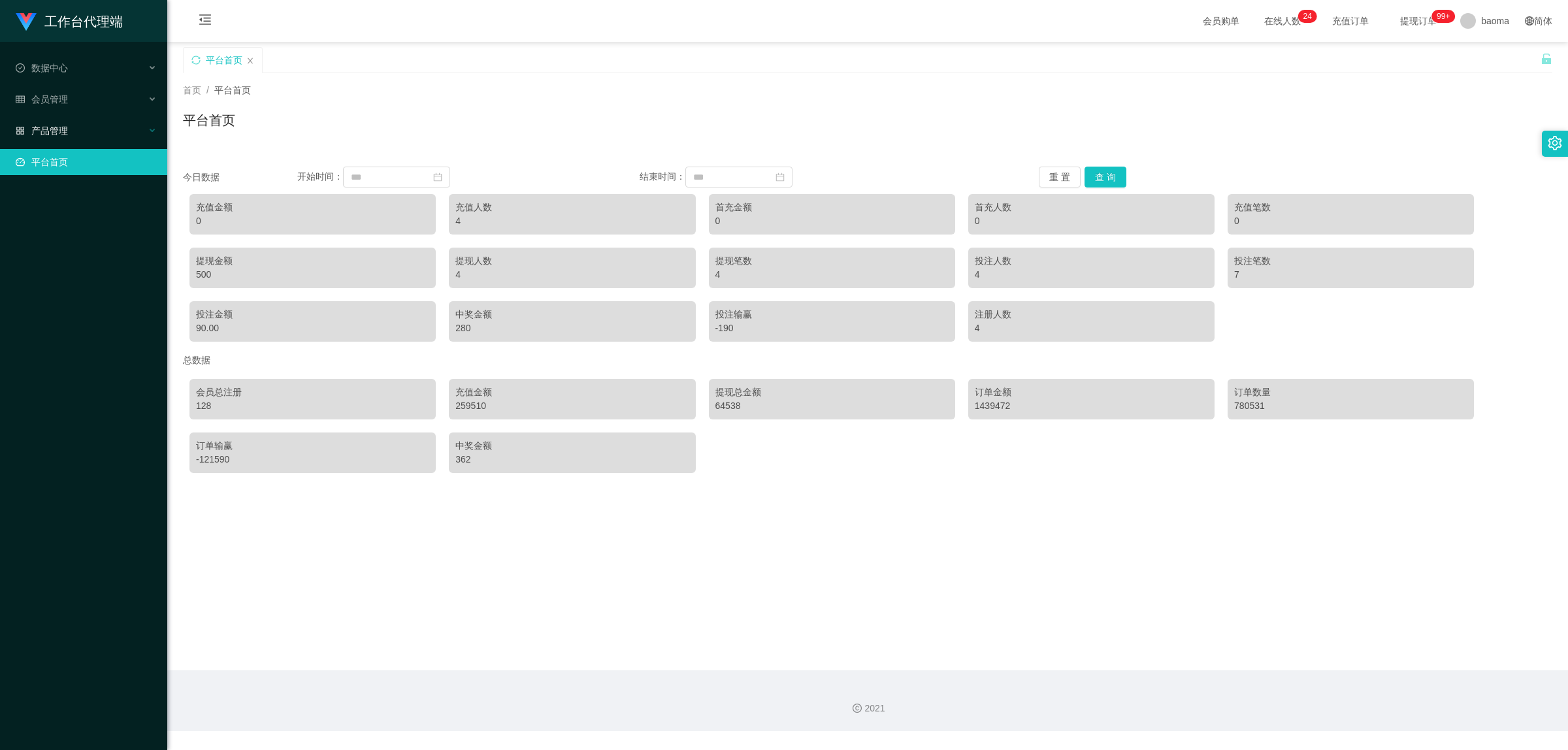
click at [60, 137] on div "产品管理" at bounding box center [84, 130] width 168 height 26
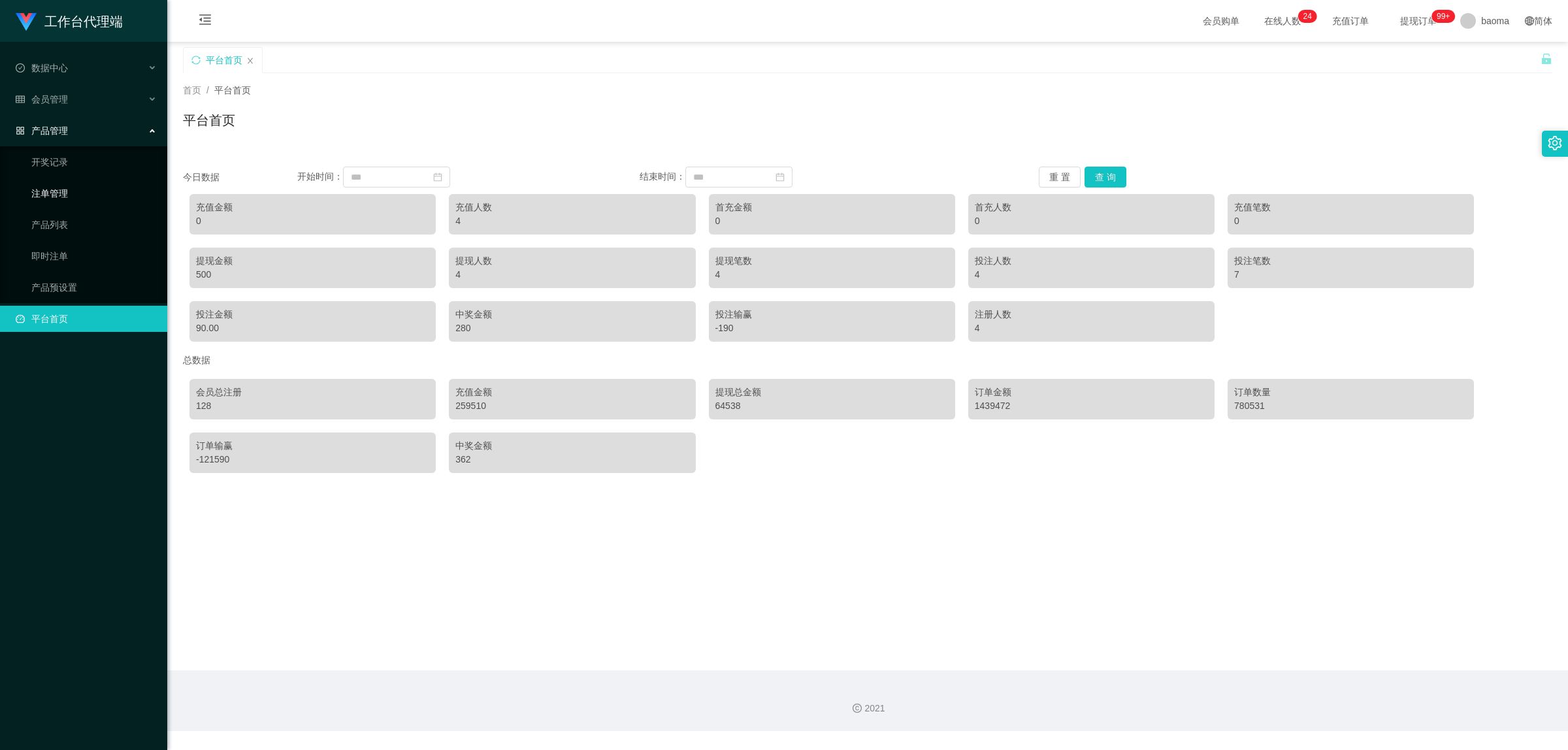
drag, startPoint x: 64, startPoint y: 185, endPoint x: 69, endPoint y: 180, distance: 7.1
click at [64, 185] on link "注单管理" at bounding box center [93, 193] width 125 height 26
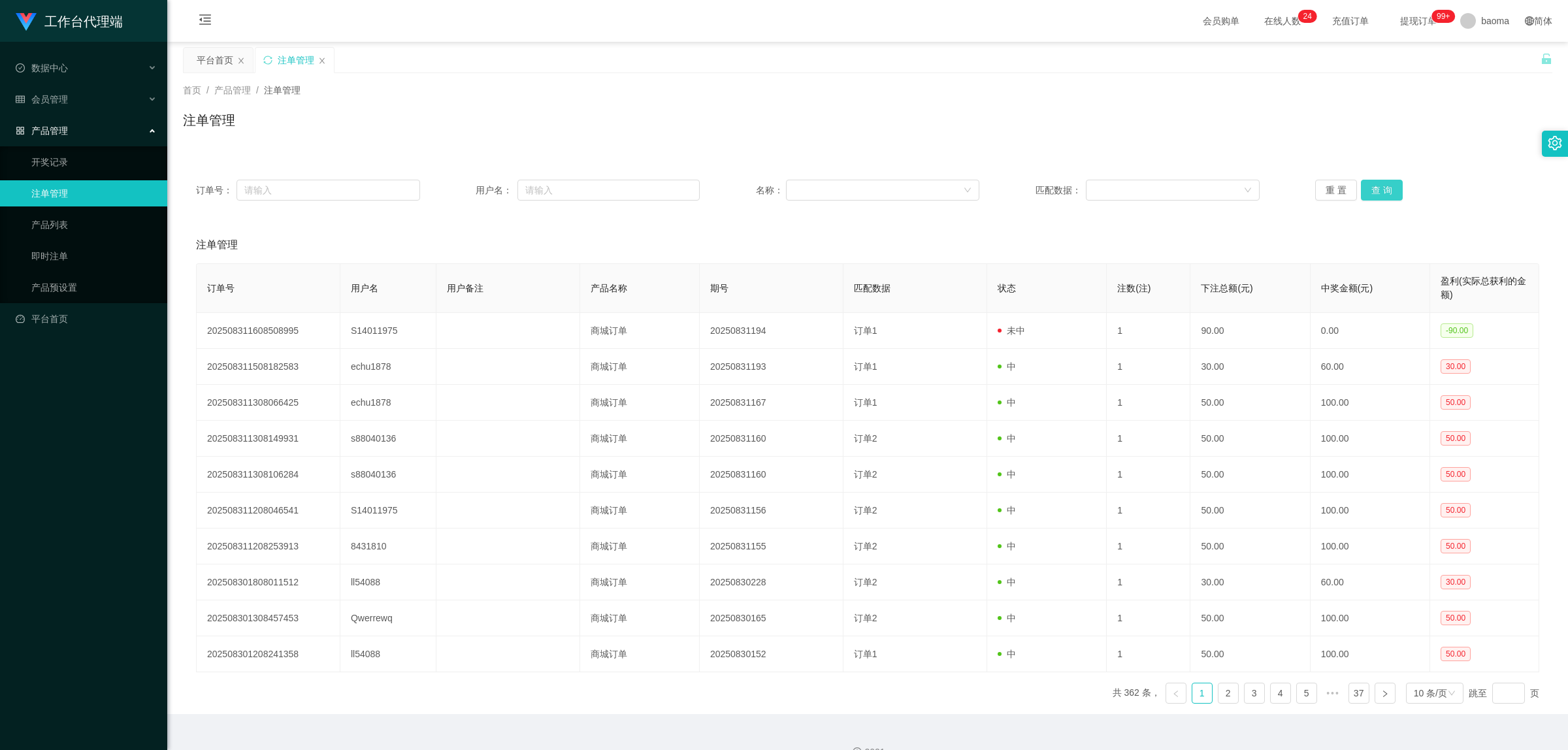
click at [1387, 196] on button "查 询" at bounding box center [1382, 190] width 41 height 21
click at [1387, 196] on div "重 置 查 询" at bounding box center [1427, 190] width 224 height 21
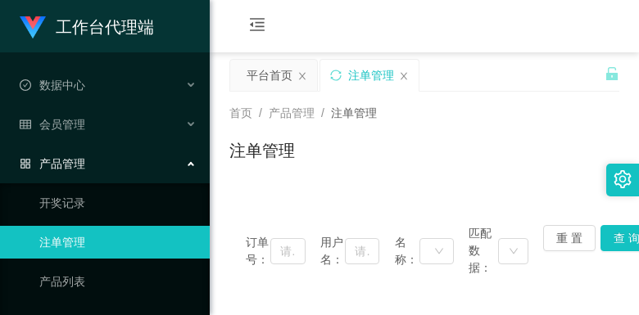
drag, startPoint x: 516, startPoint y: 82, endPoint x: 522, endPoint y: 47, distance: 34.9
click at [516, 80] on div "平台首页 注单管理" at bounding box center [416, 87] width 375 height 57
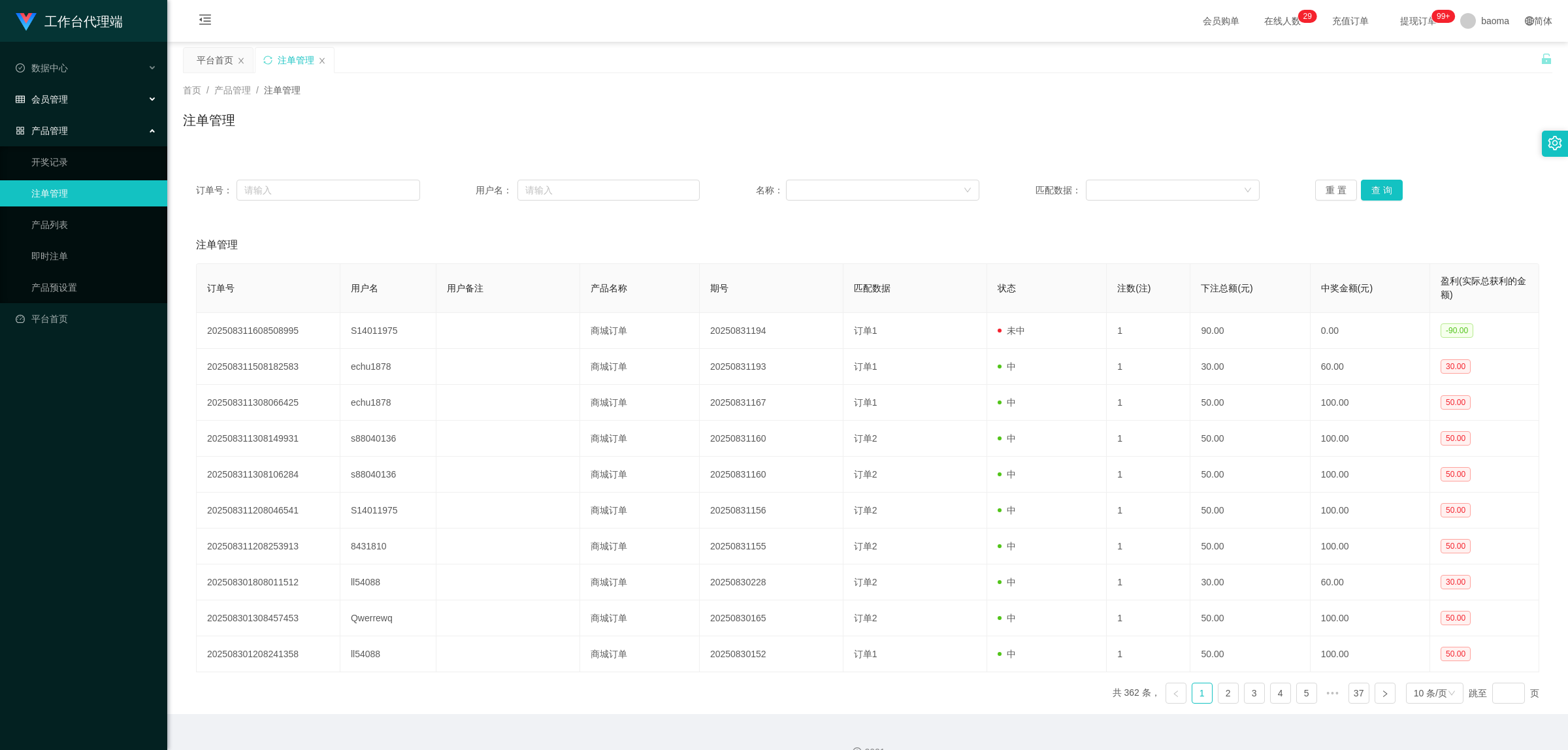
click at [72, 96] on div "会员管理" at bounding box center [84, 99] width 168 height 26
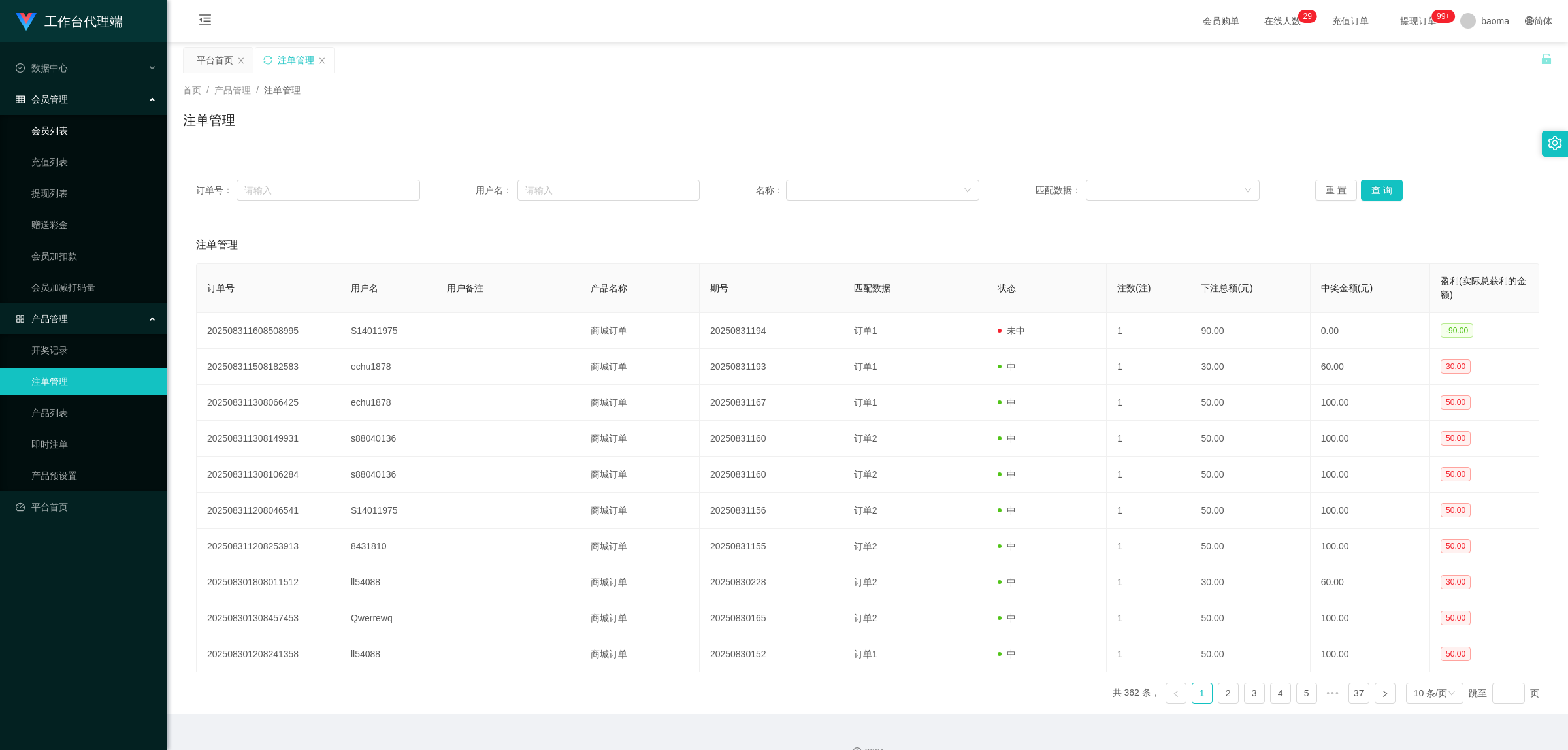
click at [53, 128] on link "会员列表" at bounding box center [93, 130] width 125 height 26
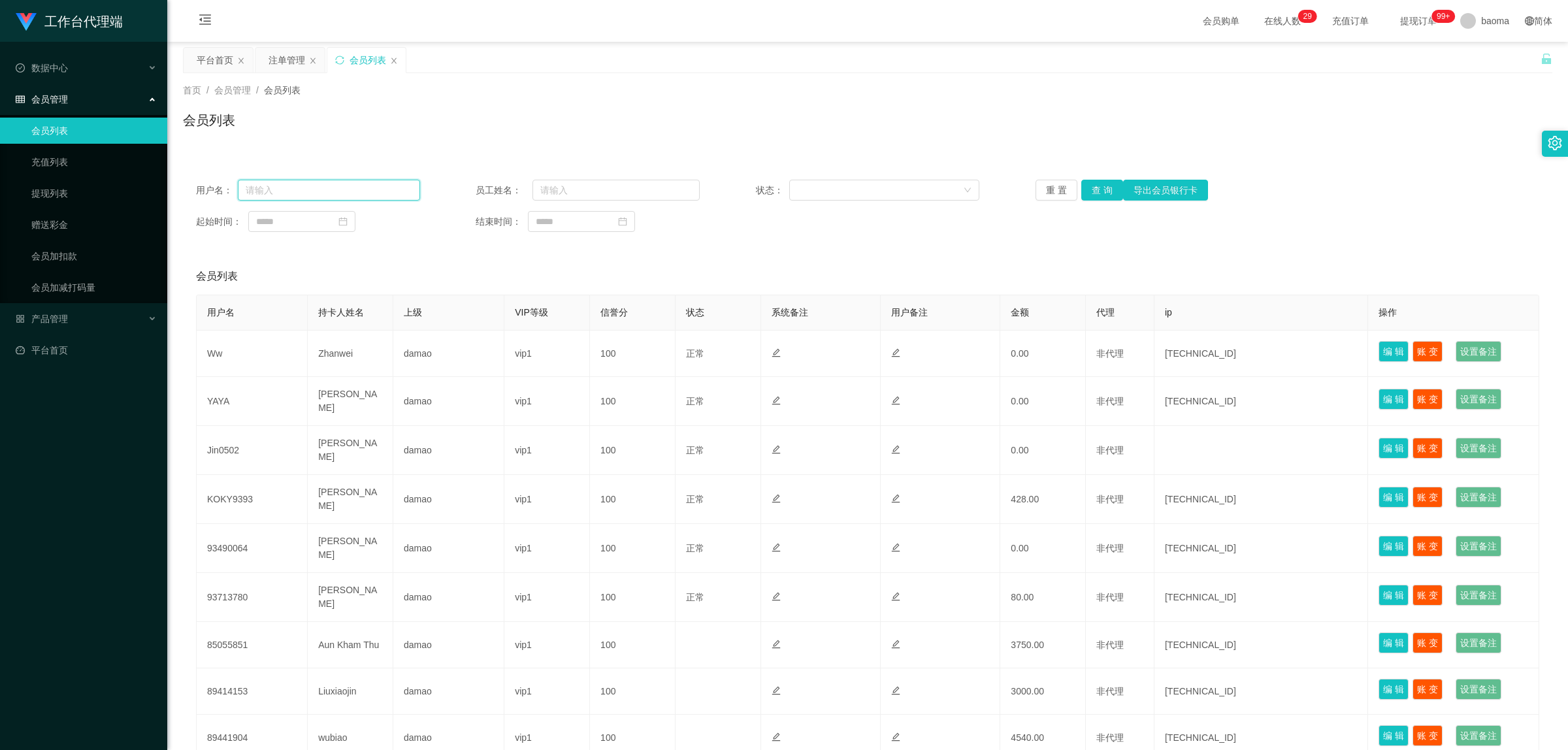
click at [318, 190] on input "text" at bounding box center [329, 190] width 182 height 21
paste input "echu1878"
type input "echu1878"
click at [1092, 185] on button "查 询" at bounding box center [1102, 190] width 41 height 21
